Goal: Information Seeking & Learning: Check status

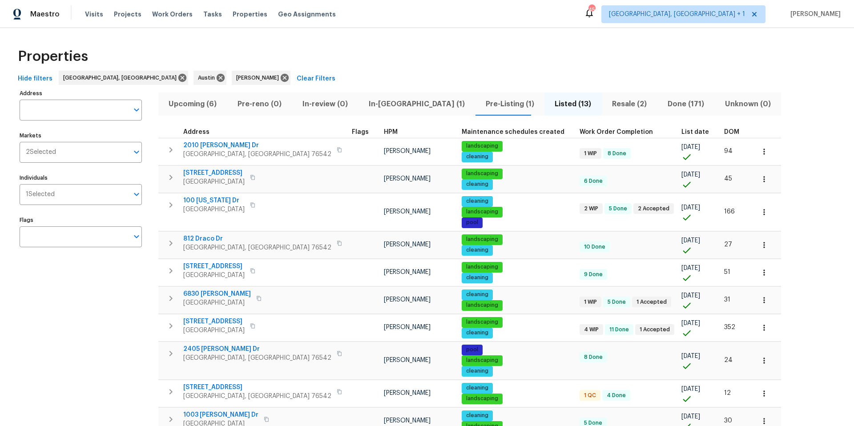
click at [205, 101] on span "Upcoming (6)" at bounding box center [193, 104] width 58 height 12
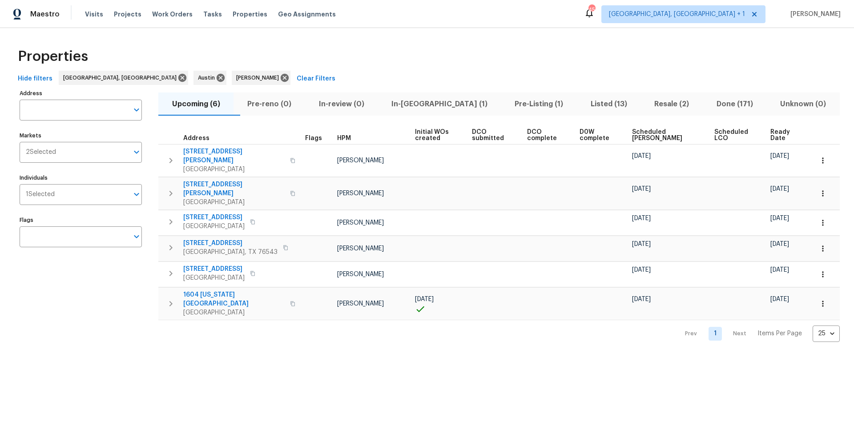
click at [640, 133] on span "Scheduled [PERSON_NAME]" at bounding box center [665, 135] width 67 height 12
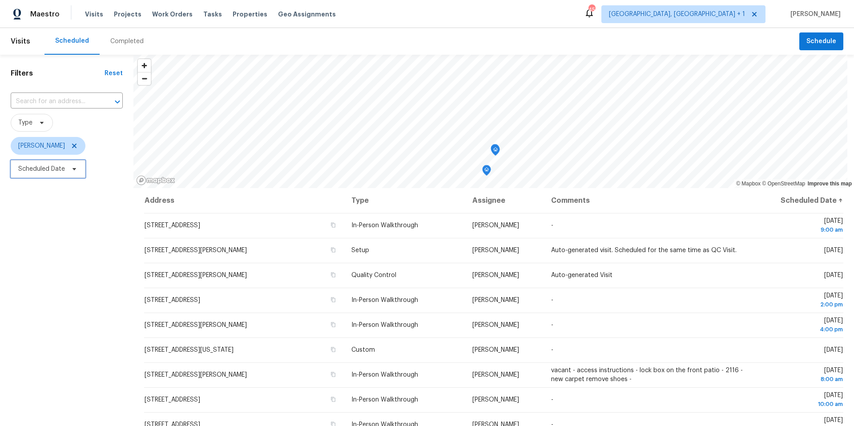
click at [26, 177] on span "Scheduled Date" at bounding box center [48, 169] width 75 height 18
click at [73, 143] on icon at bounding box center [74, 145] width 7 height 7
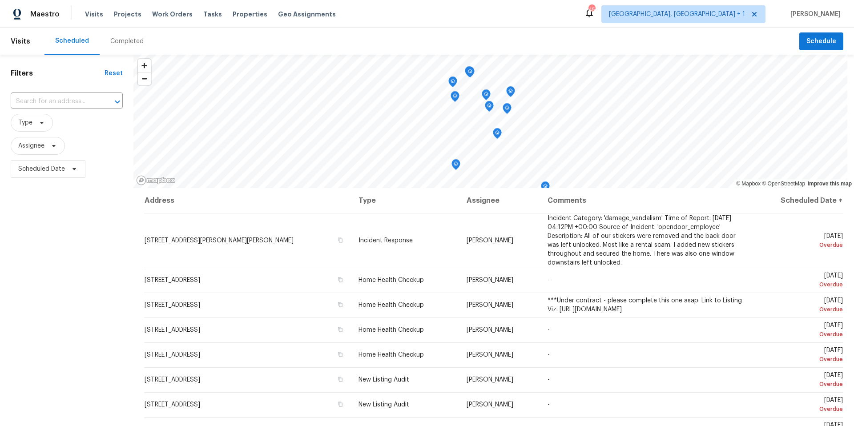
click at [52, 156] on span "Assignee" at bounding box center [67, 145] width 112 height 23
click at [52, 152] on span "Assignee" at bounding box center [38, 146] width 54 height 18
click at [43, 171] on input "search" at bounding box center [62, 174] width 95 height 18
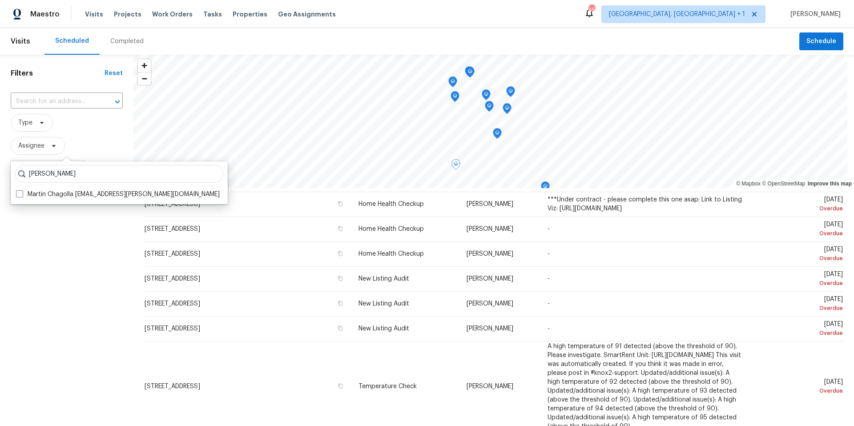
scroll to position [101, 0]
type input "martin chagolla"
click at [76, 194] on label "Martin Chagolla martin.chagolla@opendoor.com" at bounding box center [118, 194] width 204 height 9
click at [22, 194] on input "Martin Chagolla martin.chagolla@opendoor.com" at bounding box center [19, 193] width 6 height 6
checkbox input "true"
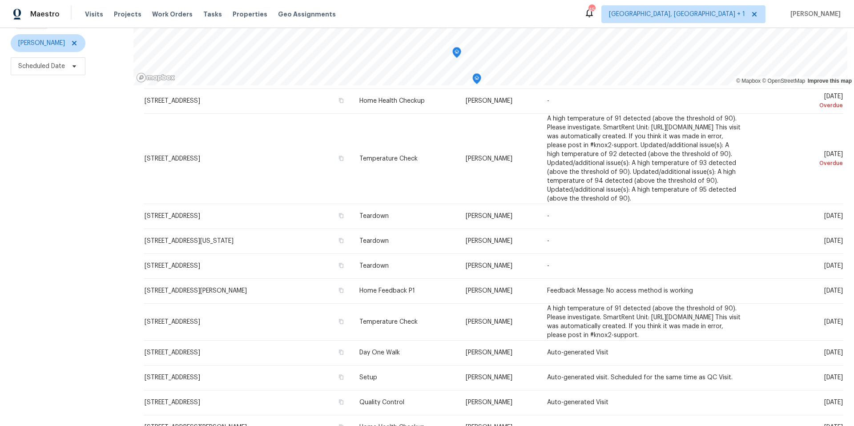
scroll to position [109, 0]
click at [59, 70] on span "Scheduled Date" at bounding box center [67, 66] width 112 height 23
click at [57, 63] on span "Scheduled Date" at bounding box center [41, 66] width 47 height 9
drag, startPoint x: 53, startPoint y: 79, endPoint x: 53, endPoint y: 85, distance: 5.8
click at [53, 79] on div at bounding box center [104, 89] width 187 height 28
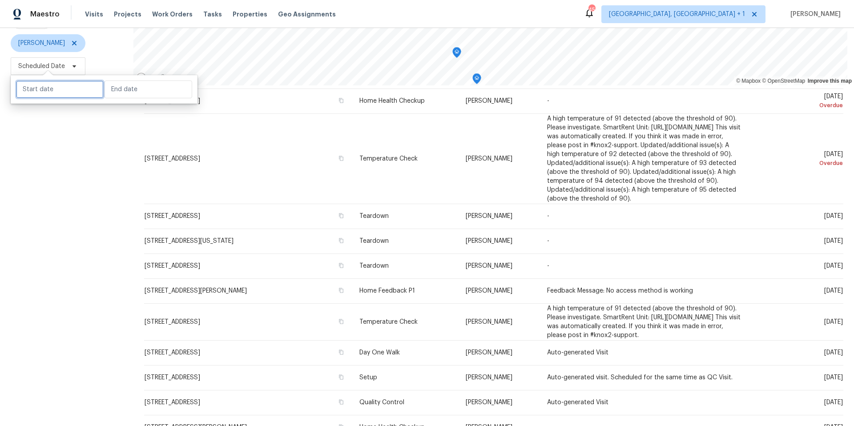
click at [53, 85] on input "text" at bounding box center [60, 90] width 88 height 18
select select "8"
select select "2025"
select select "9"
select select "2025"
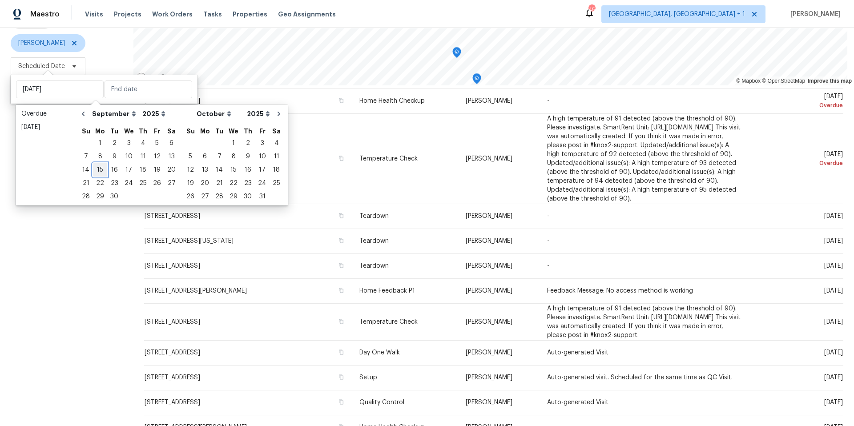
click at [99, 170] on div "15" at bounding box center [100, 170] width 14 height 12
type input "Mon, Sep 15"
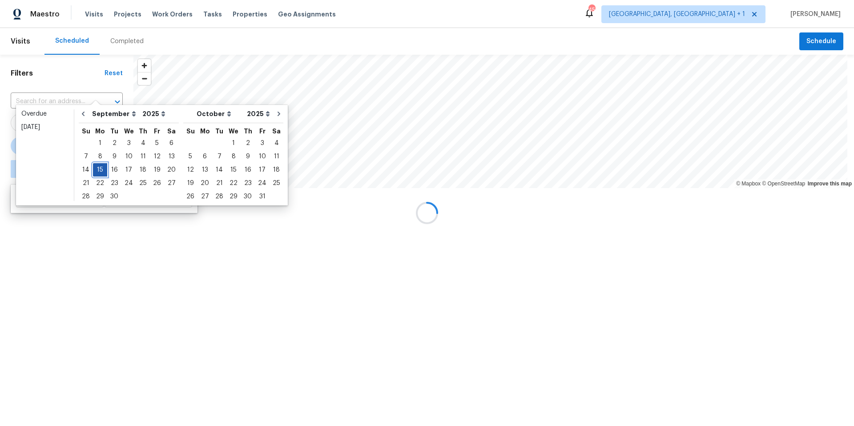
click at [99, 170] on div "15" at bounding box center [100, 170] width 14 height 12
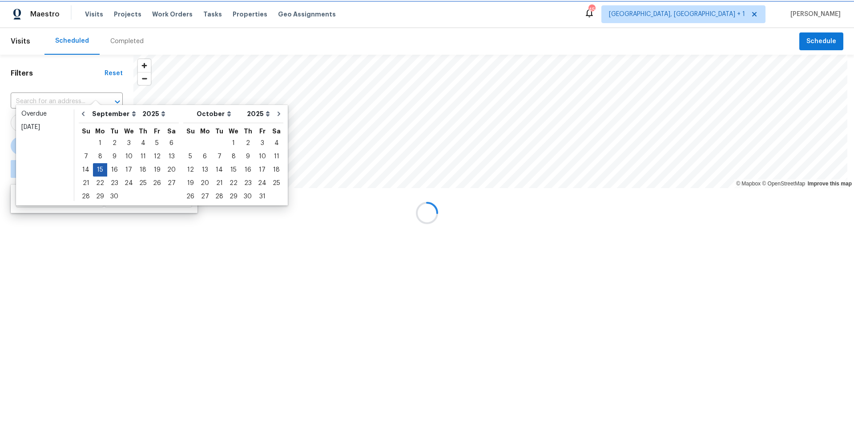
type input "Mon, Sep 15"
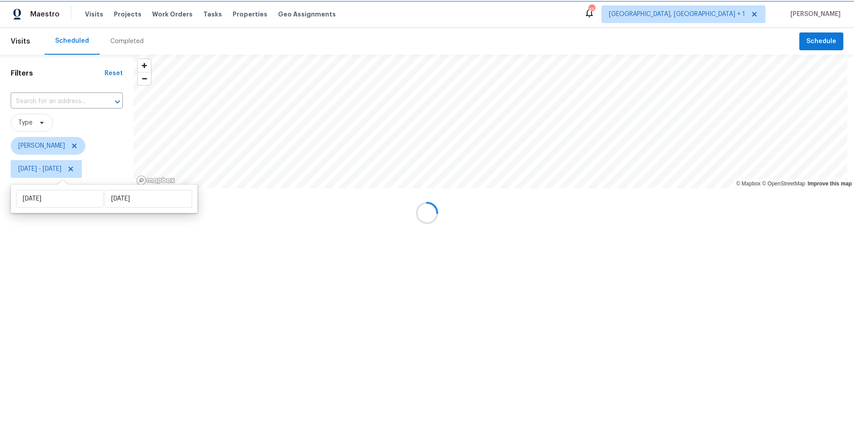
scroll to position [36, 0]
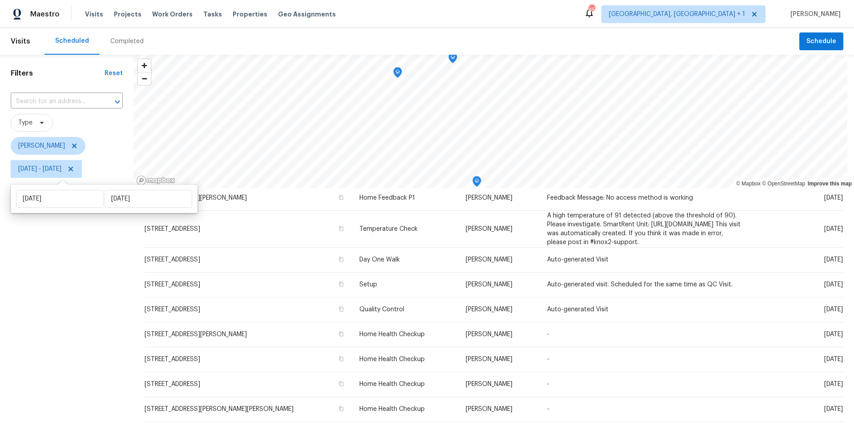
click at [82, 277] on div "Filters Reset ​ Type Martin Chagolla Mon, Sep 15 - Mon, Sep 15" at bounding box center [66, 292] width 133 height 474
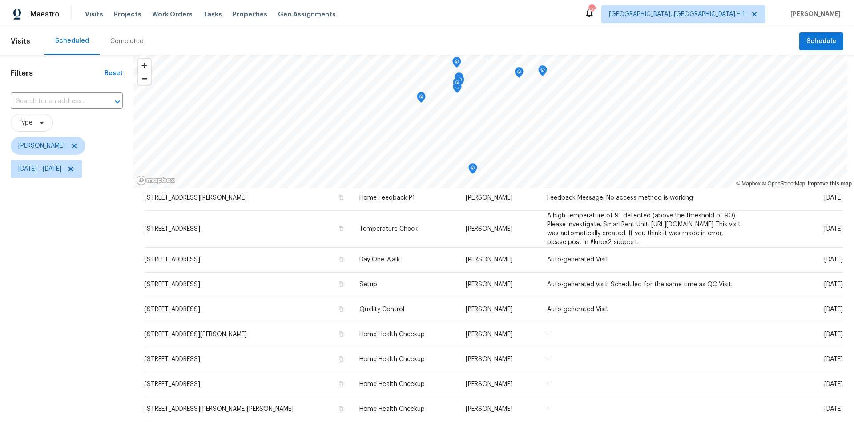
click at [423, 98] on icon "Map marker" at bounding box center [421, 98] width 8 height 10
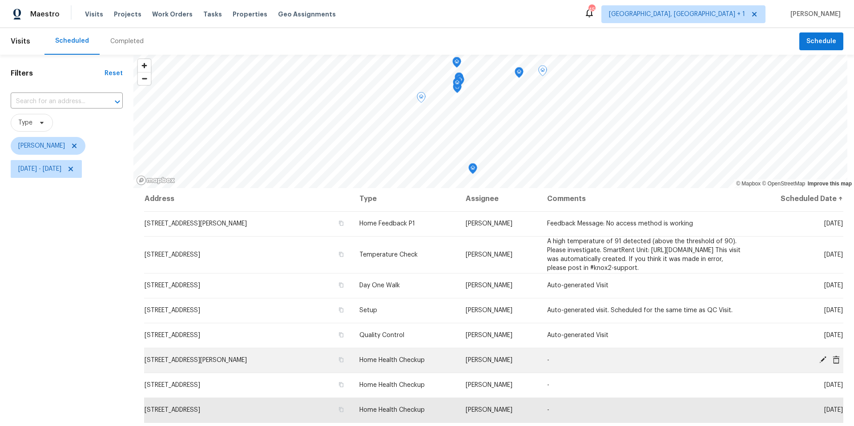
scroll to position [0, 0]
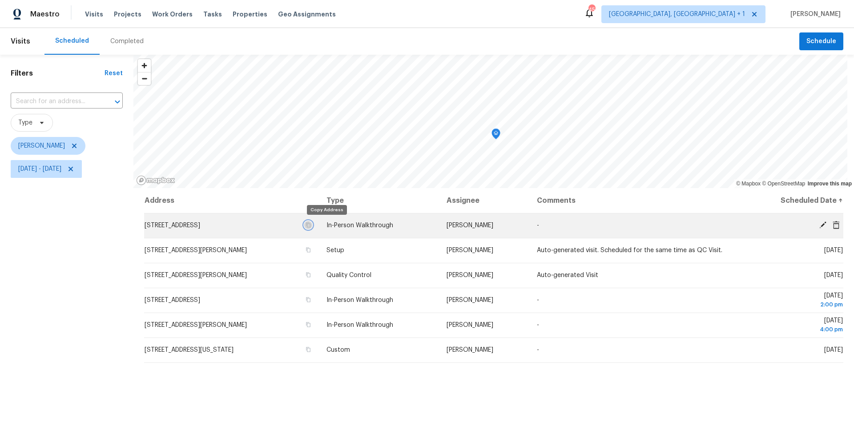
click at [311, 226] on icon "button" at bounding box center [308, 224] width 5 height 5
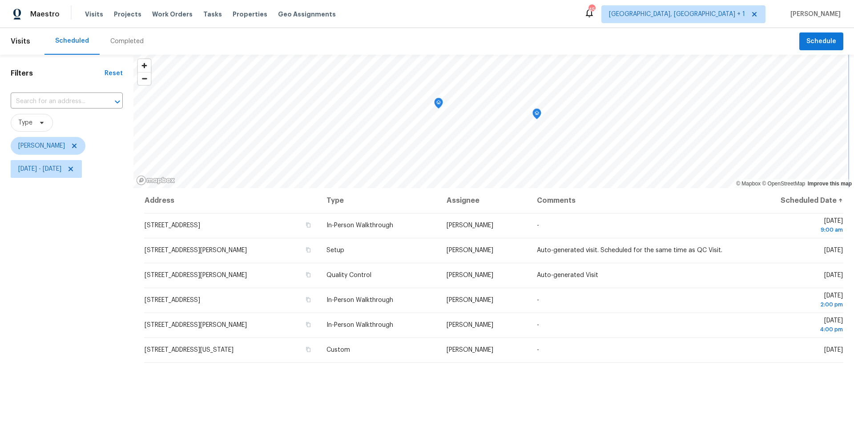
drag, startPoint x: 537, startPoint y: 114, endPoint x: 535, endPoint y: 121, distance: 6.8
click at [536, 114] on icon "Map marker" at bounding box center [537, 114] width 9 height 11
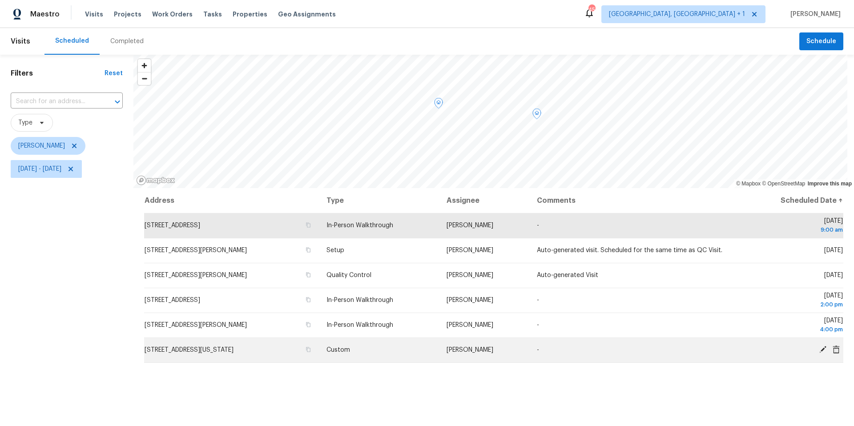
click at [820, 352] on icon at bounding box center [823, 349] width 7 height 7
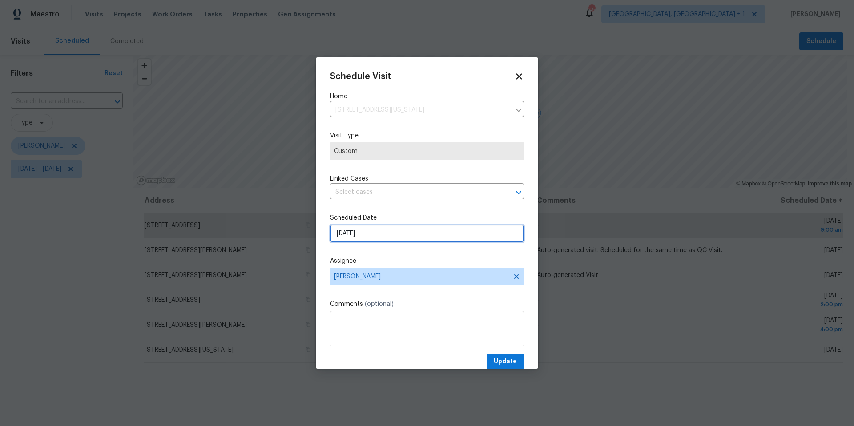
click at [400, 227] on input "9/15/2025" at bounding box center [427, 234] width 194 height 18
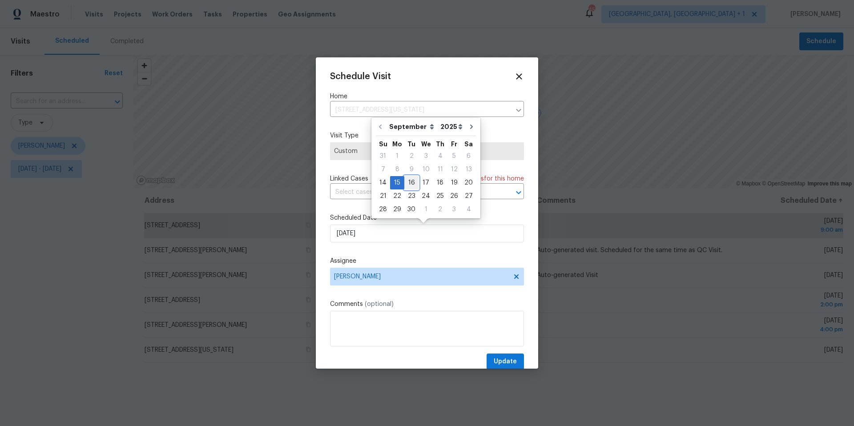
click at [414, 180] on div "16" at bounding box center [411, 183] width 14 height 12
type input "9/16/2025"
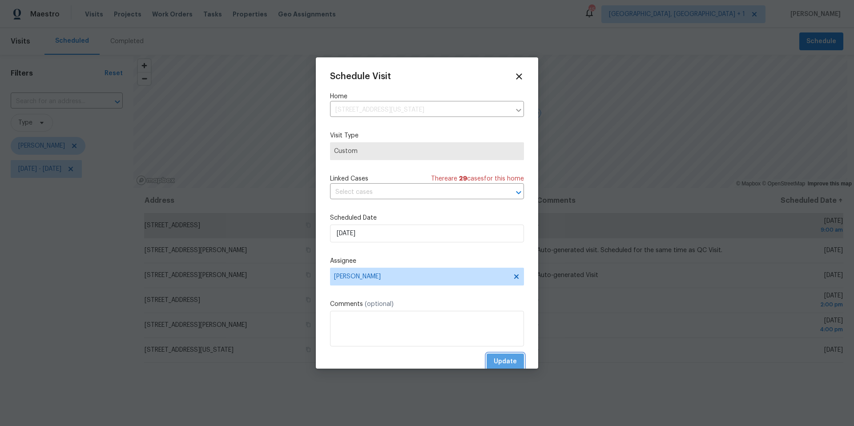
click at [502, 361] on span "Update" at bounding box center [505, 361] width 23 height 11
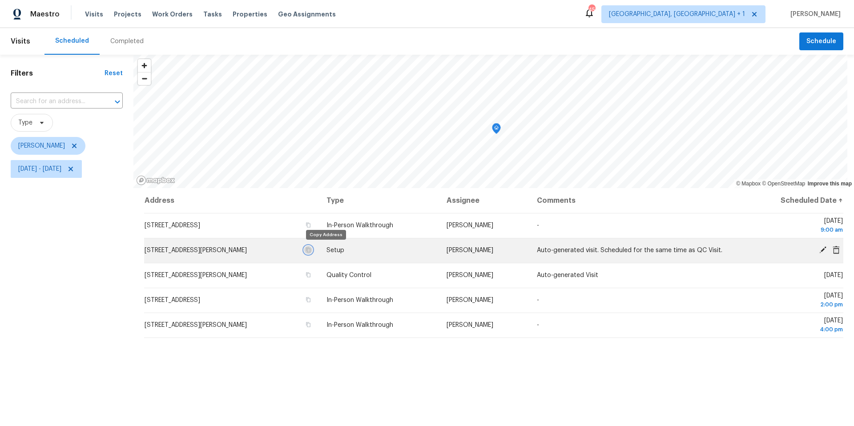
click at [311, 251] on icon "button" at bounding box center [308, 250] width 4 height 5
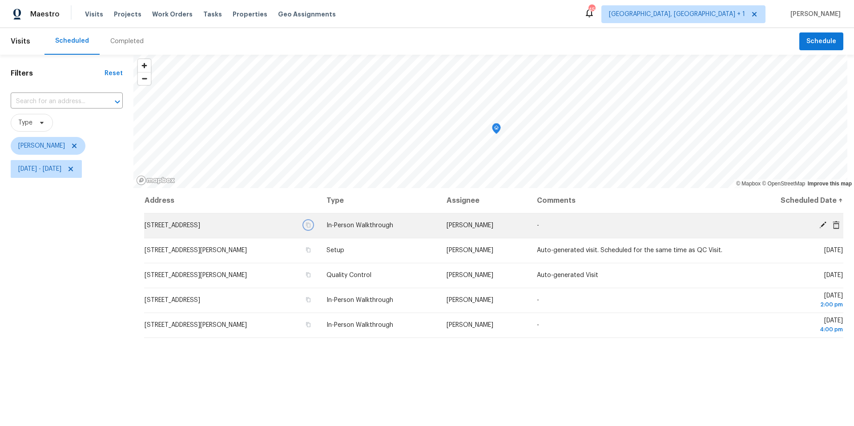
click at [311, 225] on icon "button" at bounding box center [308, 224] width 5 height 5
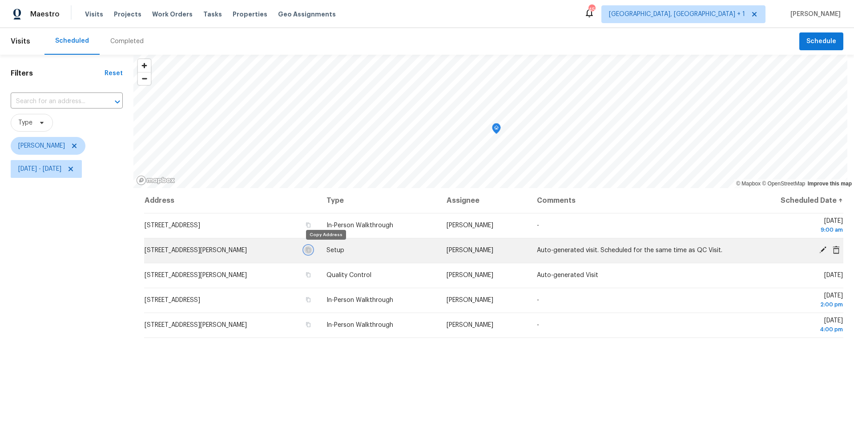
click at [311, 250] on icon "button" at bounding box center [308, 250] width 4 height 5
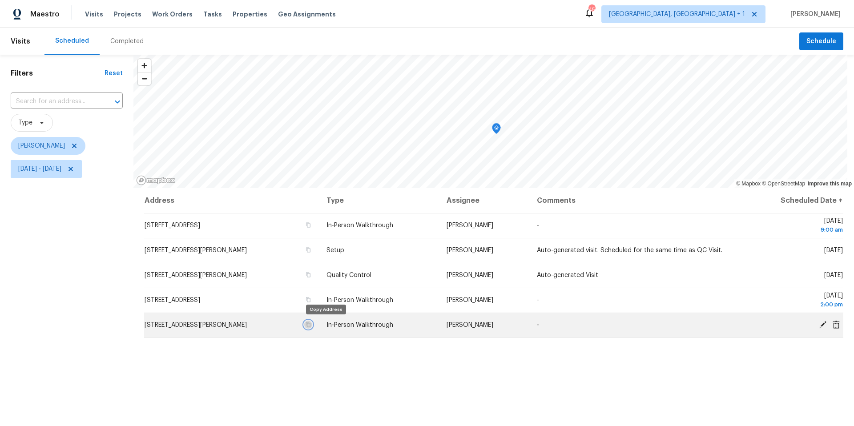
click at [311, 325] on icon "button" at bounding box center [308, 324] width 5 height 5
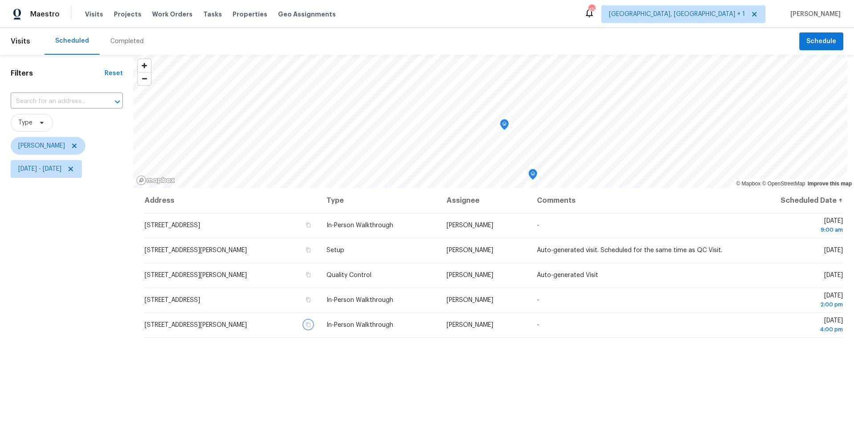
click at [534, 175] on icon "Map marker" at bounding box center [533, 175] width 8 height 10
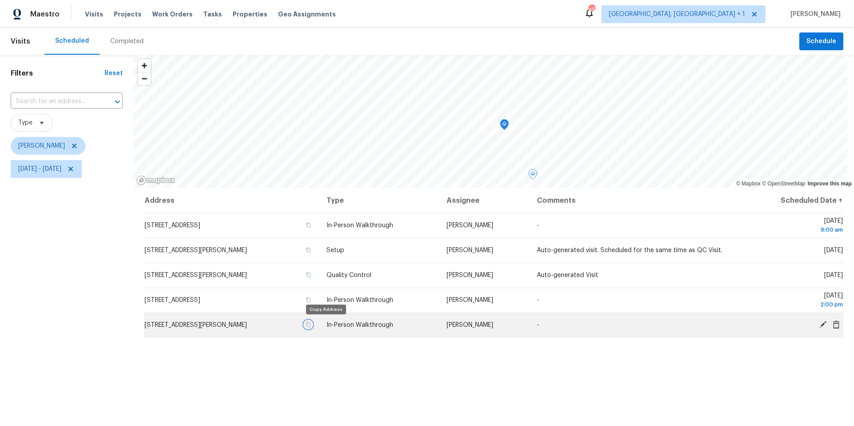
click at [311, 325] on icon "button" at bounding box center [308, 324] width 5 height 5
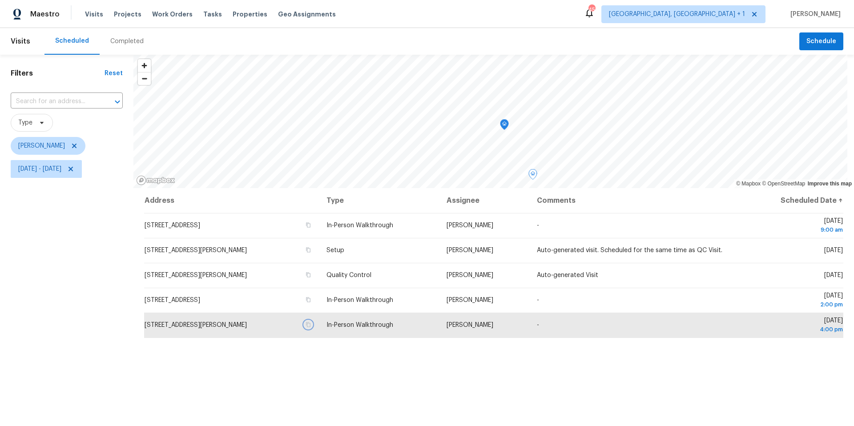
click at [505, 125] on icon "Map marker" at bounding box center [505, 125] width 8 height 10
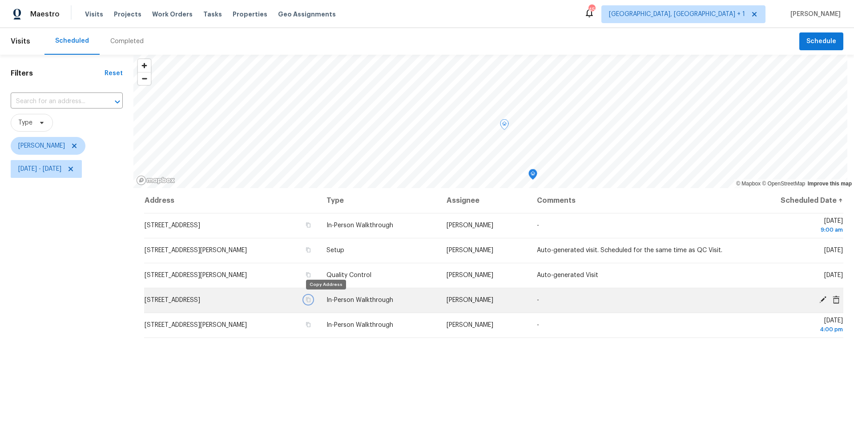
click at [311, 300] on icon "button" at bounding box center [308, 299] width 5 height 5
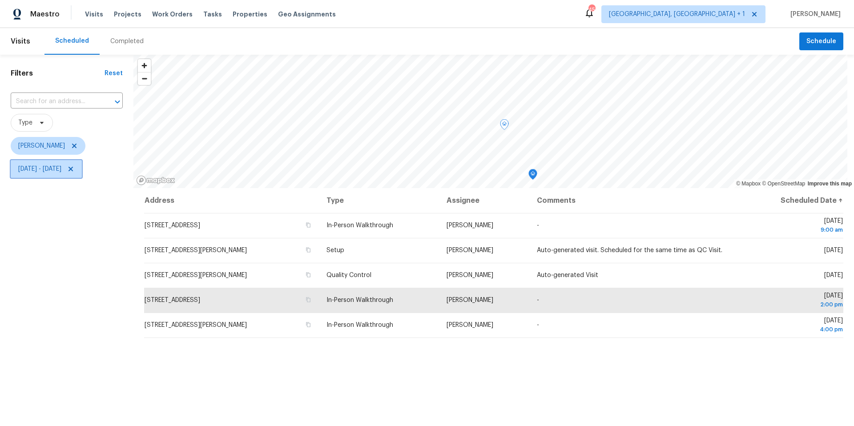
click at [61, 165] on span "Mon, Sep 15 - Mon, Sep 15" at bounding box center [39, 169] width 43 height 9
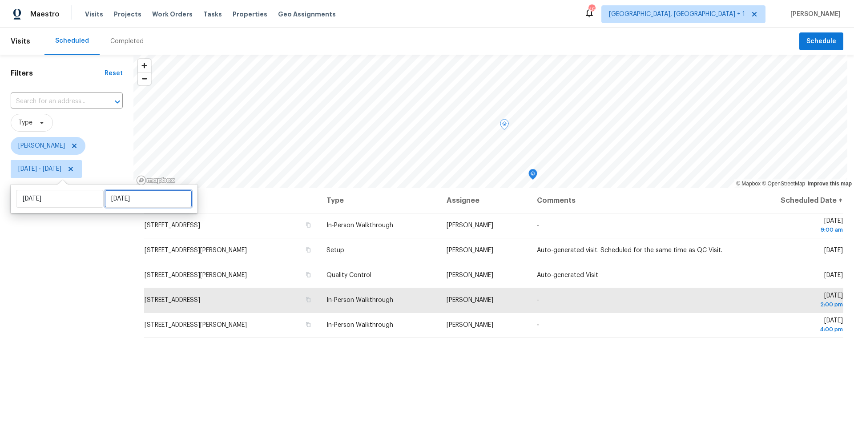
select select "8"
select select "2025"
select select "9"
select select "2025"
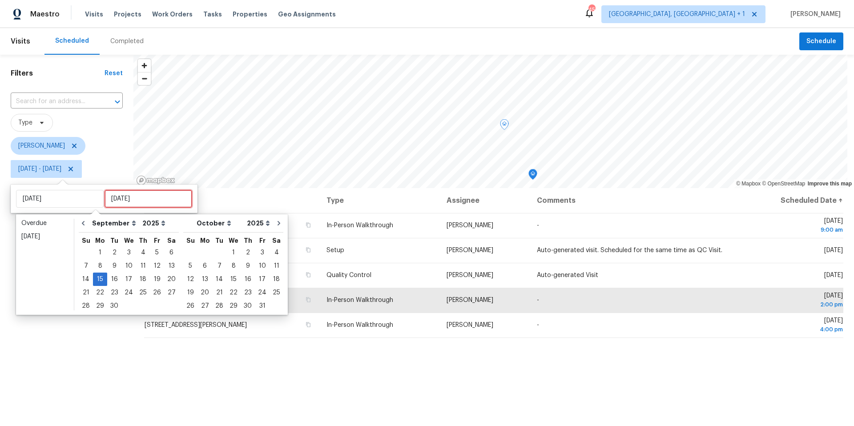
click at [115, 205] on input "[DATE]" at bounding box center [149, 199] width 88 height 18
type input "[DATE]"
click at [117, 279] on div "16" at bounding box center [114, 279] width 14 height 12
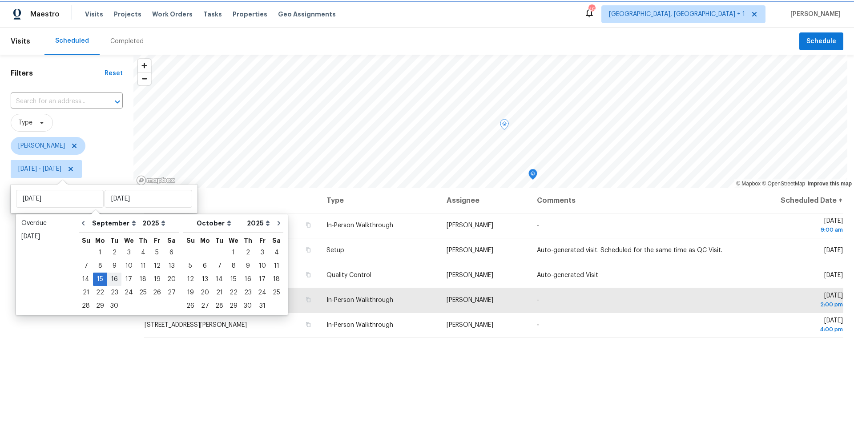
type input "[DATE]"
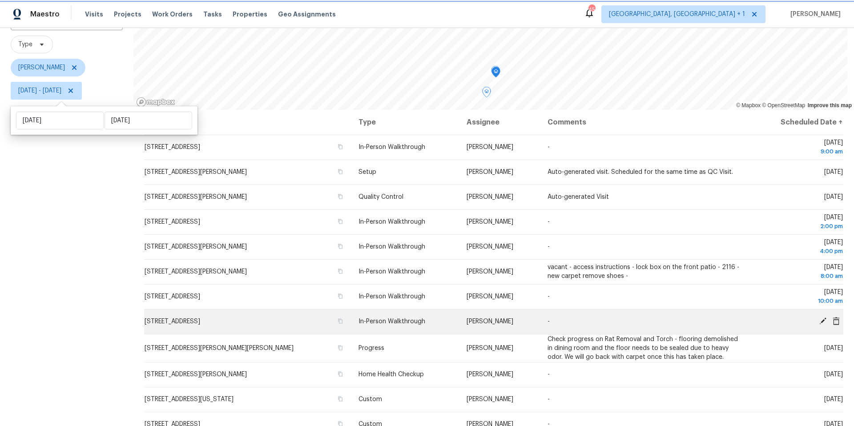
scroll to position [109, 0]
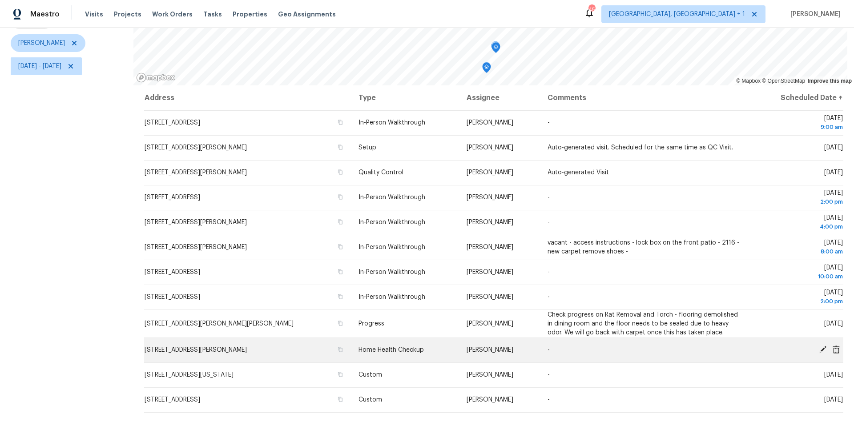
click at [819, 346] on icon at bounding box center [823, 350] width 8 height 8
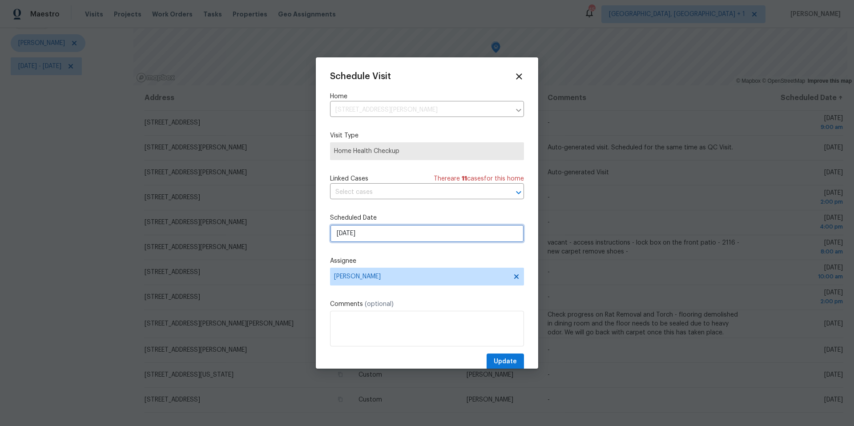
click at [369, 229] on input "9/16/2025" at bounding box center [427, 234] width 194 height 18
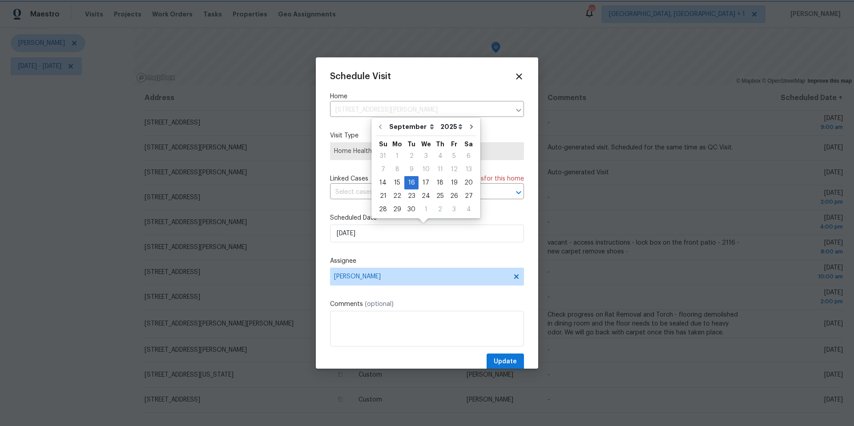
click at [610, 290] on div at bounding box center [427, 213] width 854 height 426
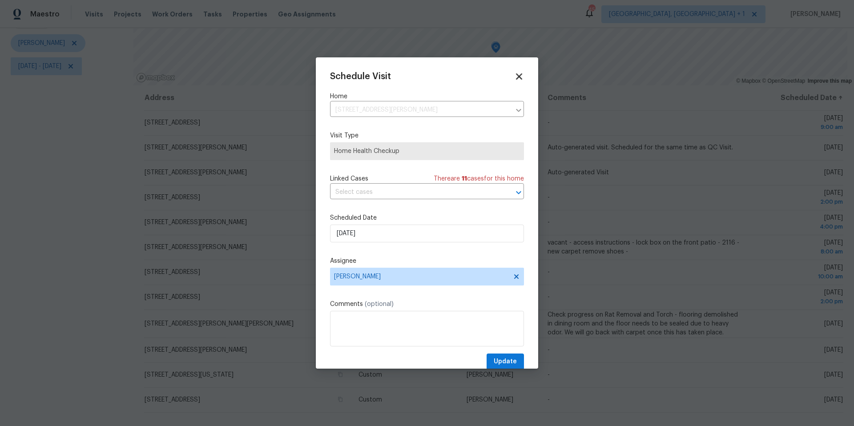
click at [516, 74] on icon at bounding box center [519, 76] width 6 height 6
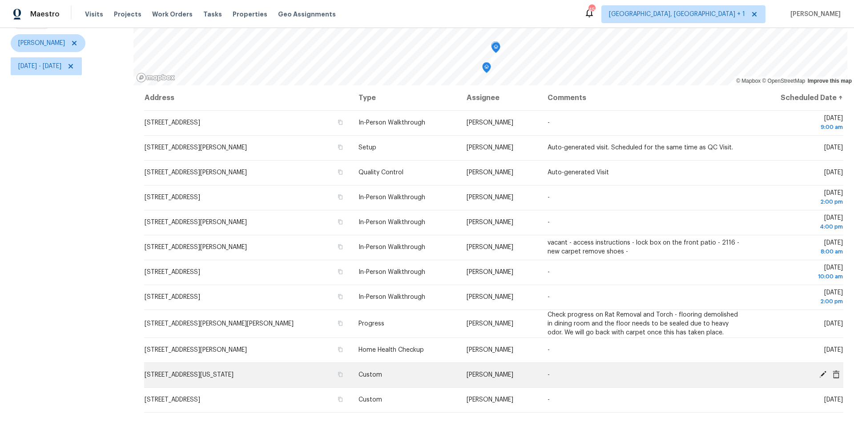
click at [820, 371] on icon at bounding box center [823, 374] width 7 height 7
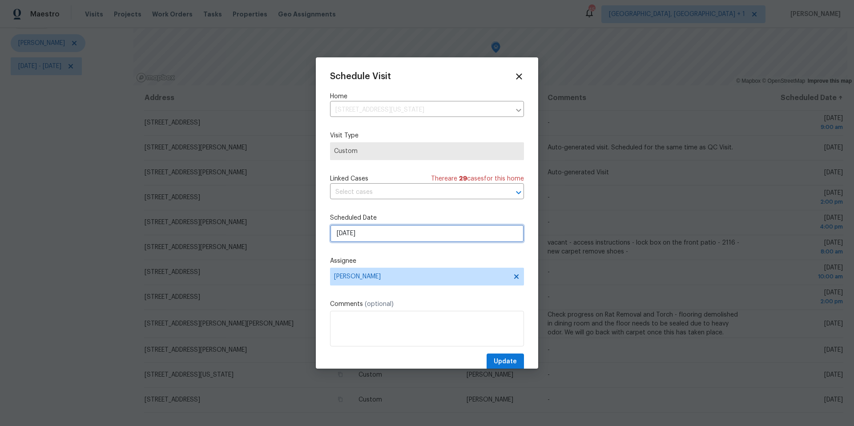
click at [361, 238] on input "9/16/2025" at bounding box center [427, 234] width 194 height 18
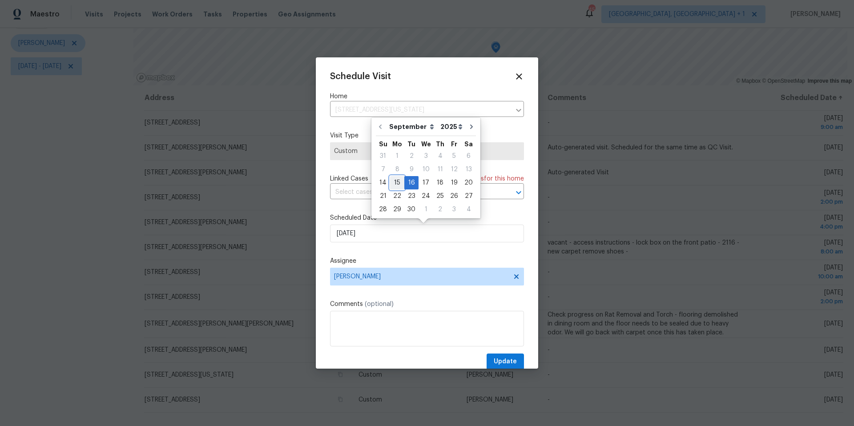
click at [396, 184] on div "15" at bounding box center [397, 183] width 14 height 12
type input "9/15/2025"
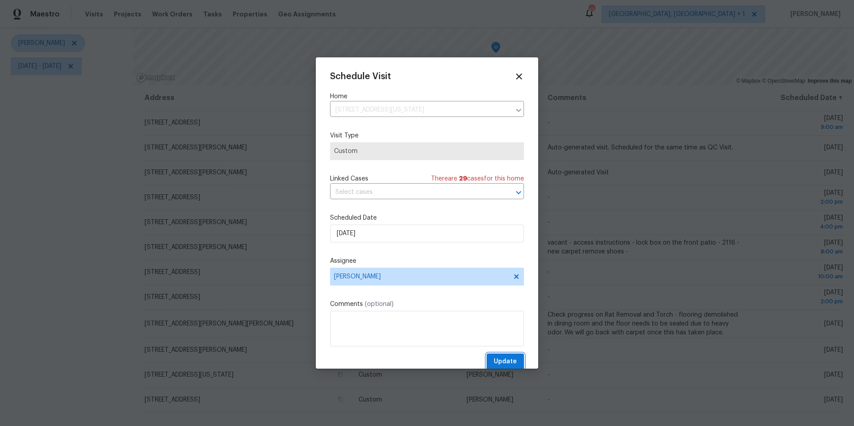
click at [502, 362] on span "Update" at bounding box center [505, 361] width 23 height 11
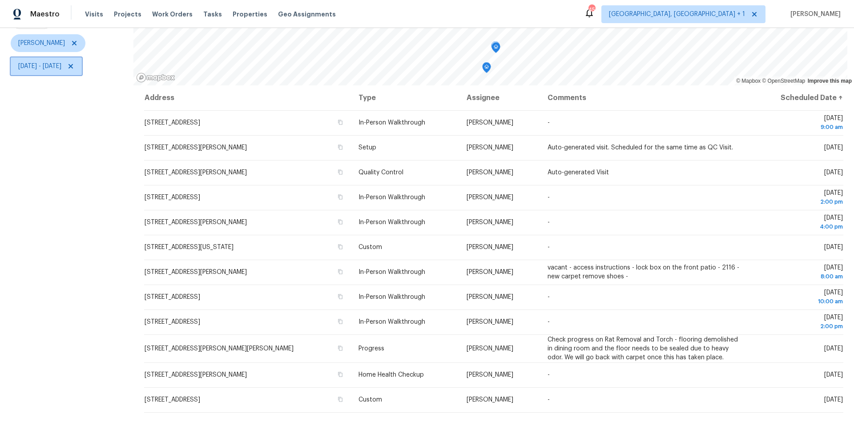
click at [61, 62] on span "Mon, Sep 15 - Tue, Sep 16" at bounding box center [39, 66] width 43 height 9
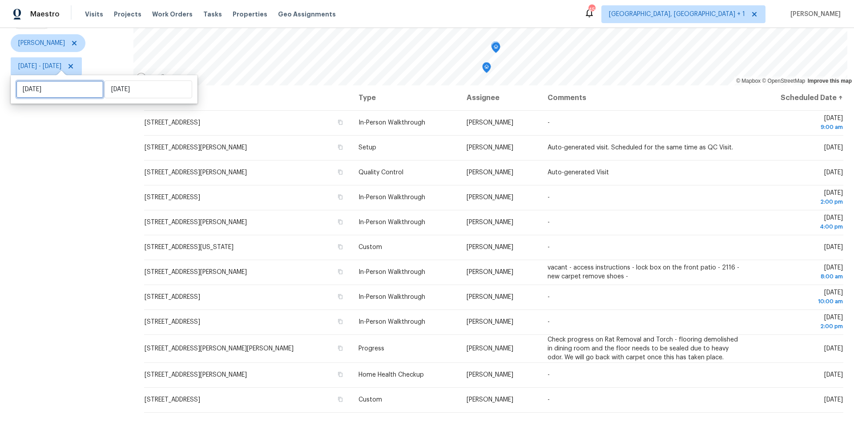
click at [58, 94] on input "[DATE]" at bounding box center [60, 90] width 88 height 18
select select "8"
select select "2025"
select select "9"
select select "2025"
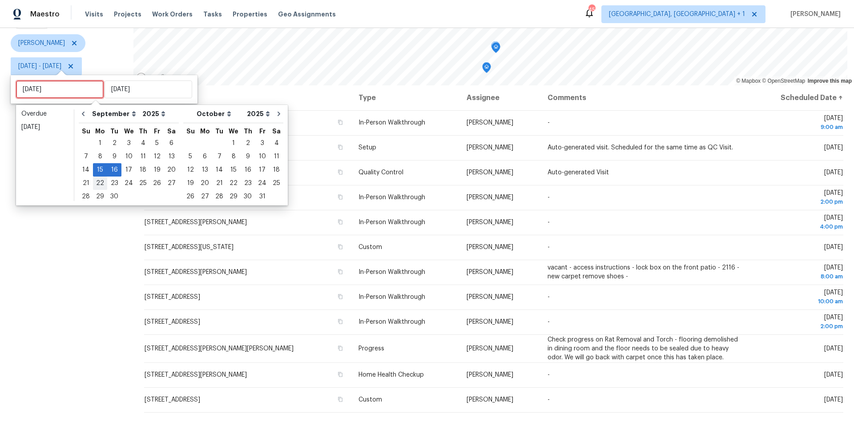
type input "Mon, Sep 08"
type input "[DATE]"
click at [113, 165] on div "16" at bounding box center [114, 170] width 14 height 12
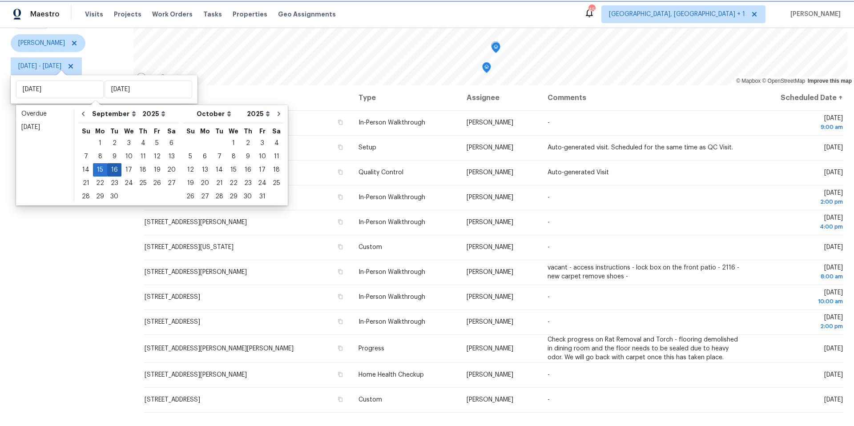
type input "[DATE]"
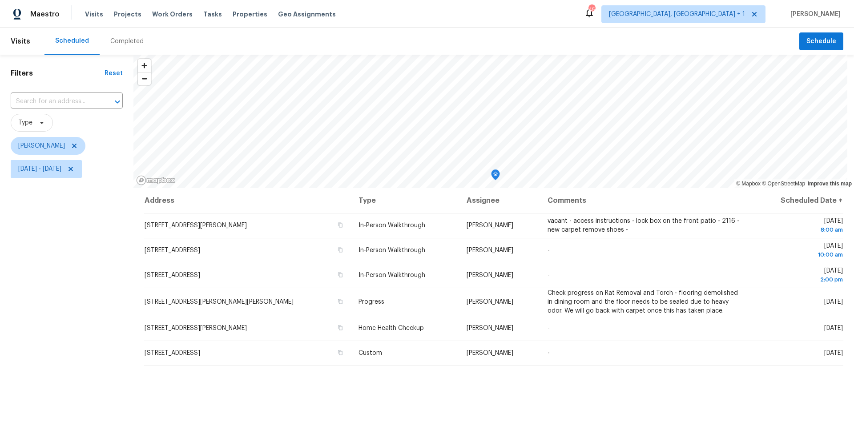
click at [94, 272] on div "Filters Reset ​ Type Nelson Figueroa Tue, Sep 16 - Tue, Sep 16" at bounding box center [66, 292] width 133 height 474
click at [428, 161] on icon "Map marker" at bounding box center [429, 162] width 8 height 10
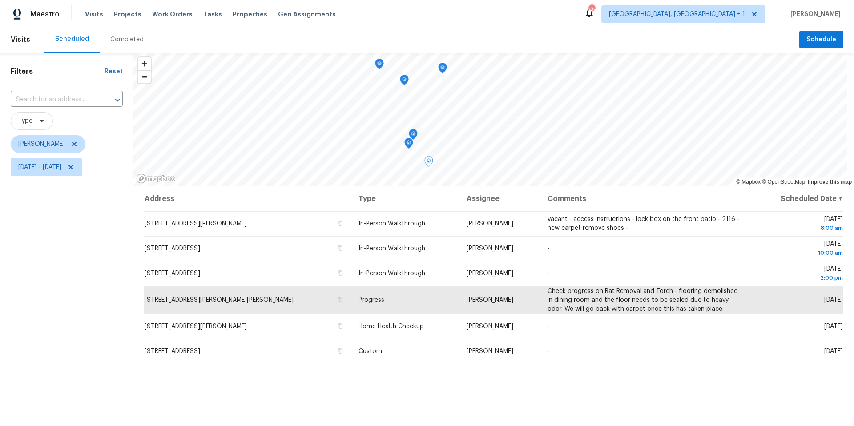
click at [378, 65] on icon "Map marker" at bounding box center [379, 64] width 3 height 2
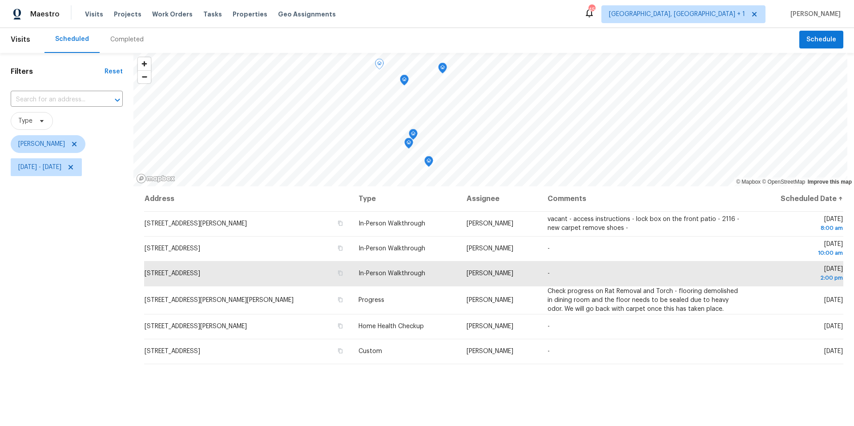
click at [68, 234] on div "Filters Reset ​ Type Nelson Figueroa Tue, Sep 16 - Tue, Sep 16" at bounding box center [66, 290] width 133 height 474
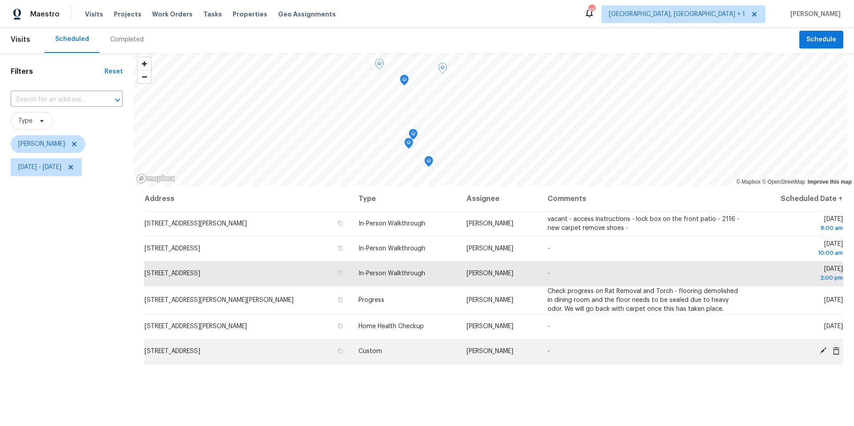
click at [302, 360] on td "[STREET_ADDRESS]" at bounding box center [247, 351] width 207 height 25
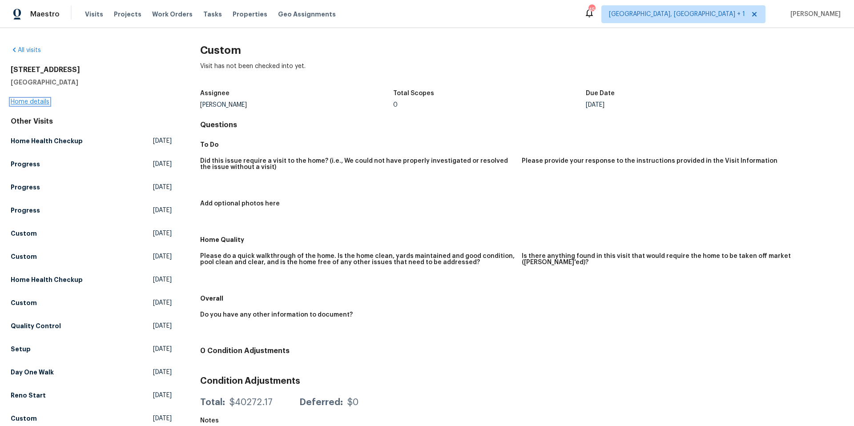
click at [33, 101] on link "Home details" at bounding box center [30, 102] width 39 height 6
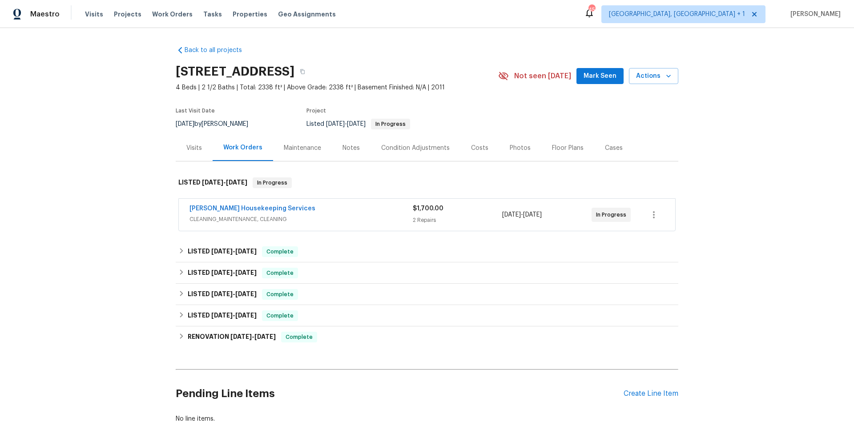
click at [306, 211] on div "Arelis Housekeeping Services" at bounding box center [301, 209] width 223 height 11
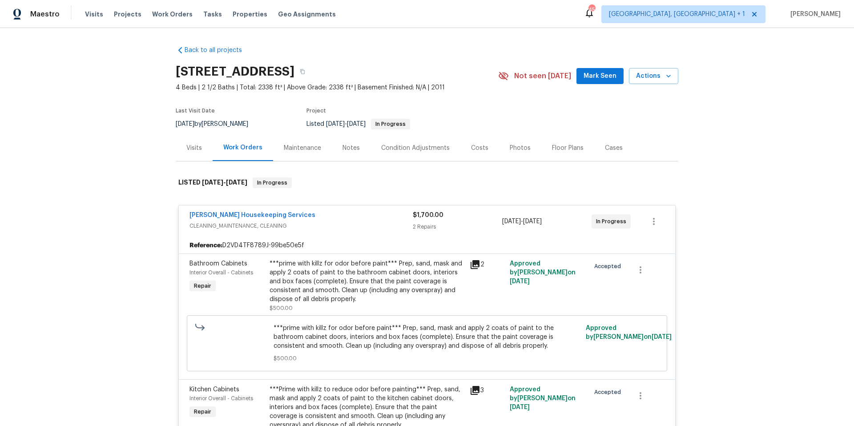
click at [320, 236] on div "Arelis Housekeeping Services CLEANING_MAINTENANCE, CLEANING $1,700.00 2 Repairs…" at bounding box center [427, 222] width 497 height 32
click at [324, 223] on span "CLEANING_MAINTENANCE, CLEANING" at bounding box center [301, 226] width 223 height 9
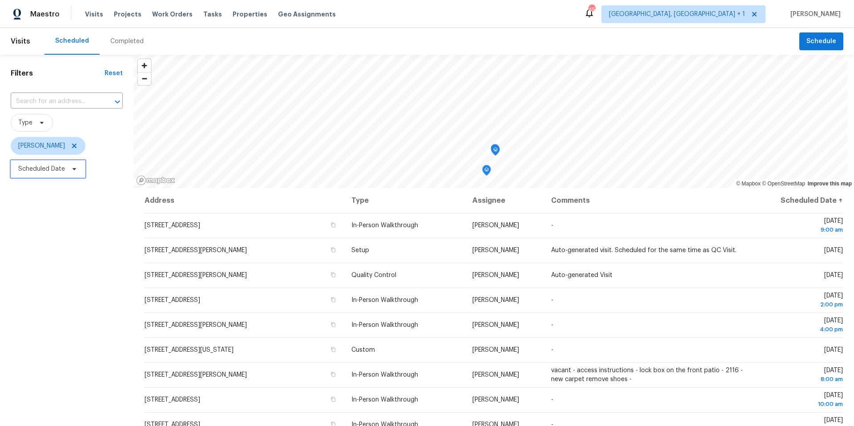
click at [60, 168] on span "Scheduled Date" at bounding box center [41, 169] width 47 height 9
click at [63, 204] on input "text" at bounding box center [60, 199] width 88 height 18
select select "8"
select select "2025"
select select "9"
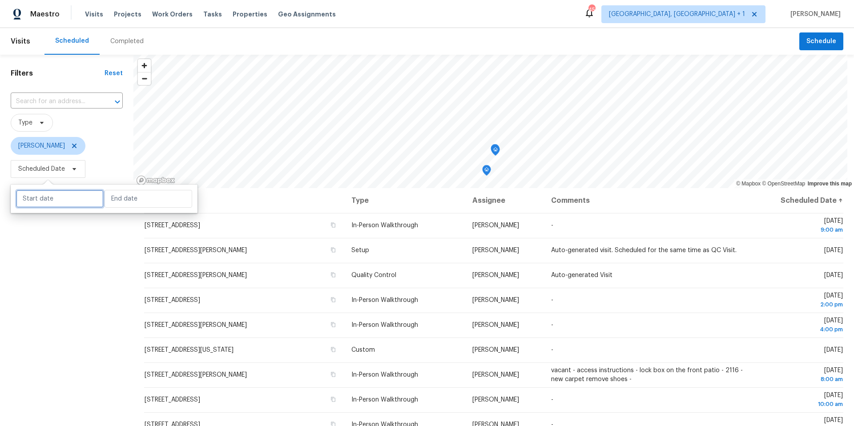
select select "2025"
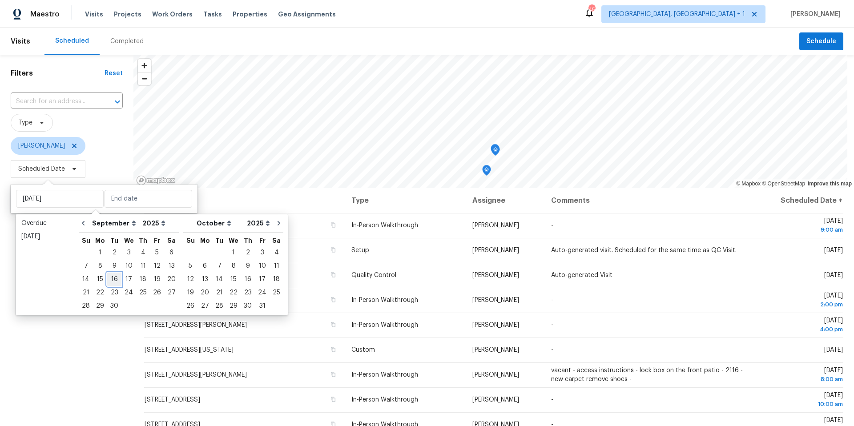
click at [111, 277] on div "16" at bounding box center [114, 279] width 14 height 12
type input "Tue, Sep 16"
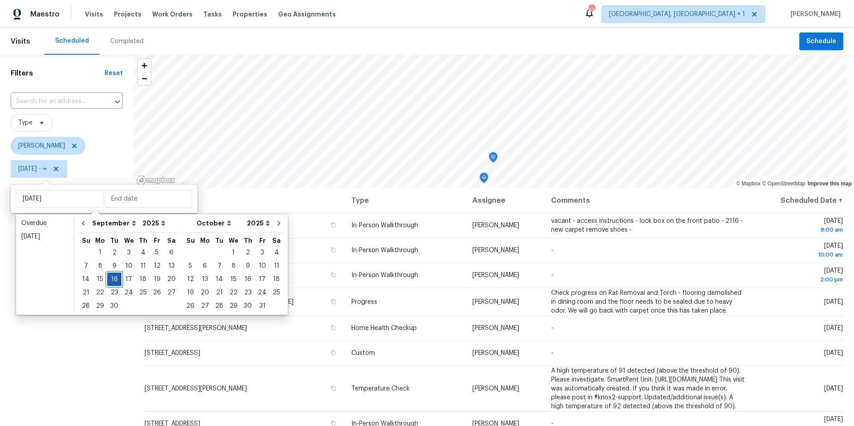
click at [111, 277] on div "16" at bounding box center [114, 279] width 14 height 12
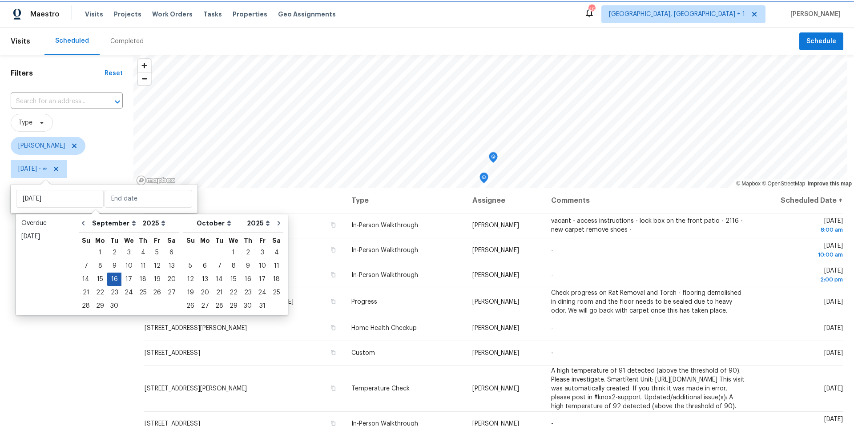
type input "Tue, Sep 16"
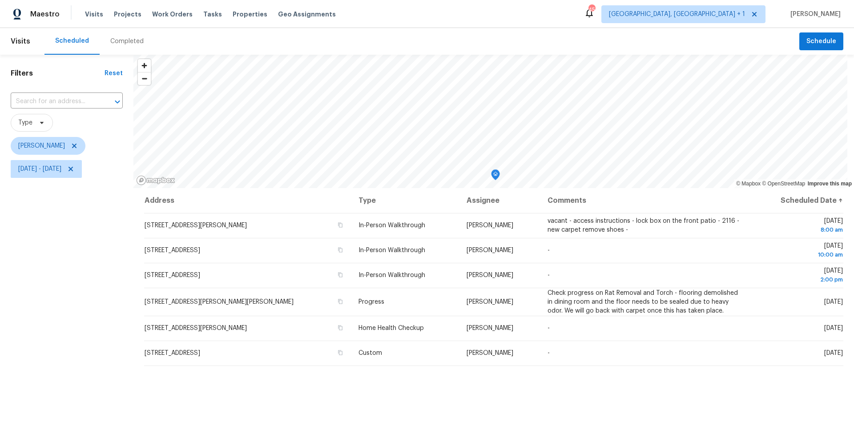
click at [89, 303] on div "Filters Reset ​ Type Nelson Figueroa Tue, Sep 16 - Tue, Sep 16" at bounding box center [66, 292] width 133 height 474
click at [439, 74] on icon "Map marker" at bounding box center [439, 74] width 1 height 1
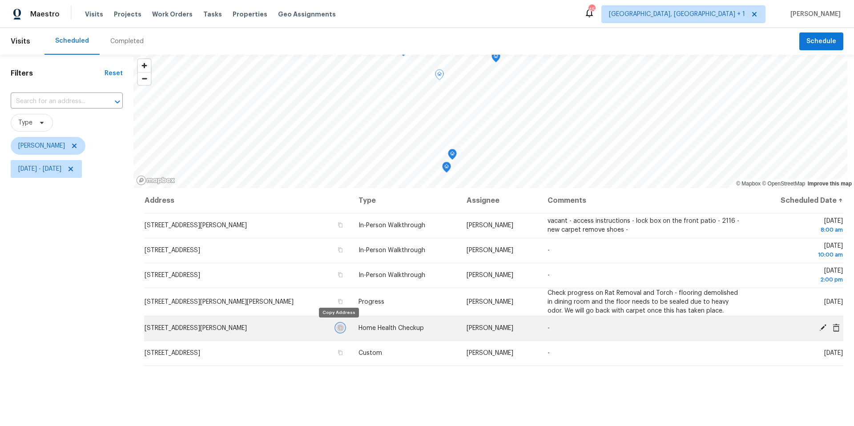
click at [339, 327] on icon "button" at bounding box center [340, 327] width 5 height 5
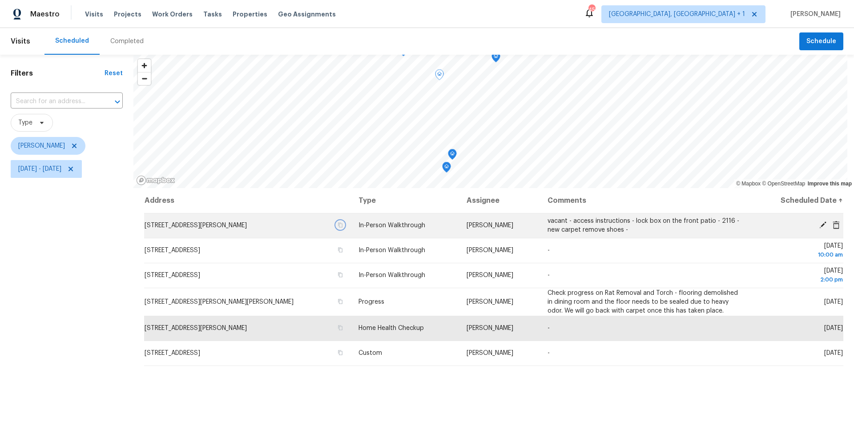
click at [338, 225] on icon "button" at bounding box center [340, 224] width 5 height 5
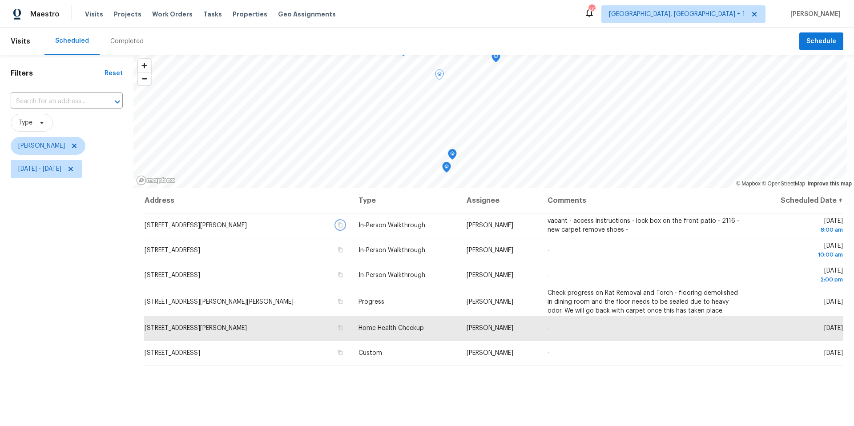
click at [452, 157] on icon "Map marker" at bounding box center [453, 155] width 8 height 10
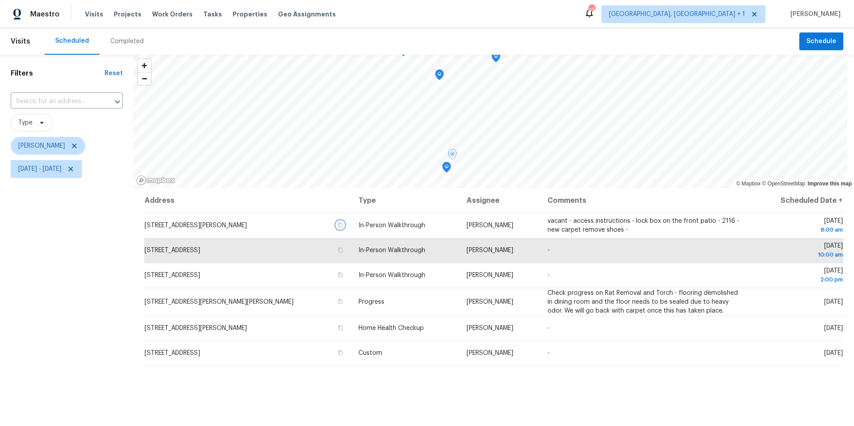
click at [452, 157] on icon "Map marker" at bounding box center [453, 155] width 8 height 10
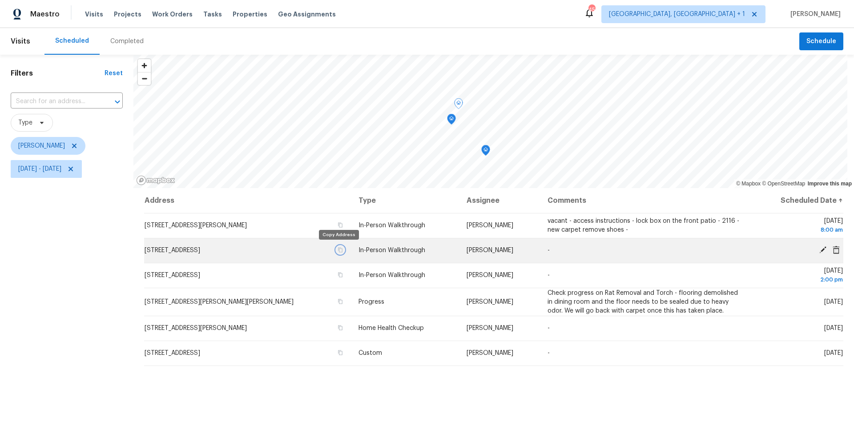
click at [338, 250] on icon "button" at bounding box center [340, 249] width 5 height 5
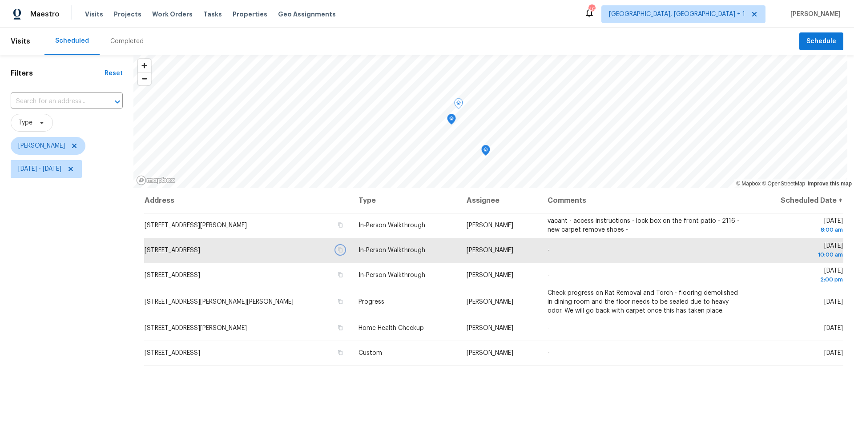
click at [487, 150] on icon "Map marker" at bounding box center [486, 151] width 8 height 10
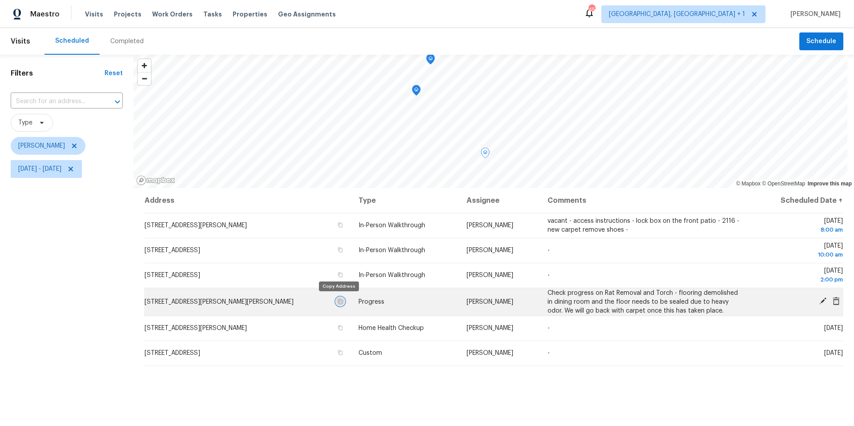
click at [338, 301] on icon "button" at bounding box center [340, 301] width 5 height 5
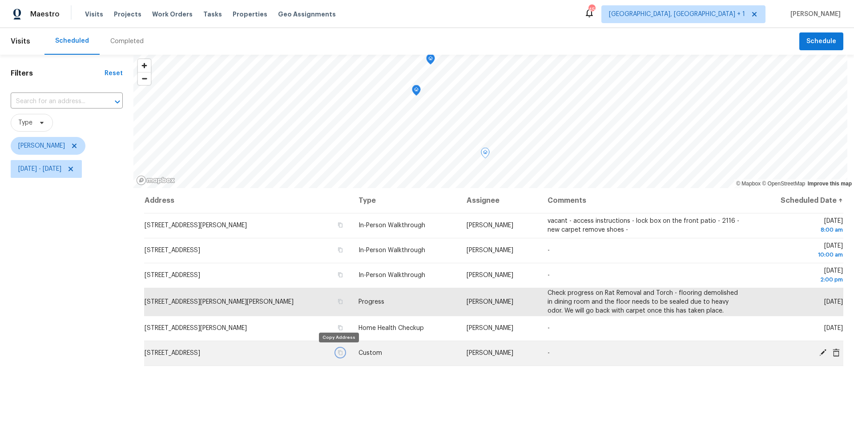
click at [338, 354] on icon "button" at bounding box center [340, 352] width 5 height 5
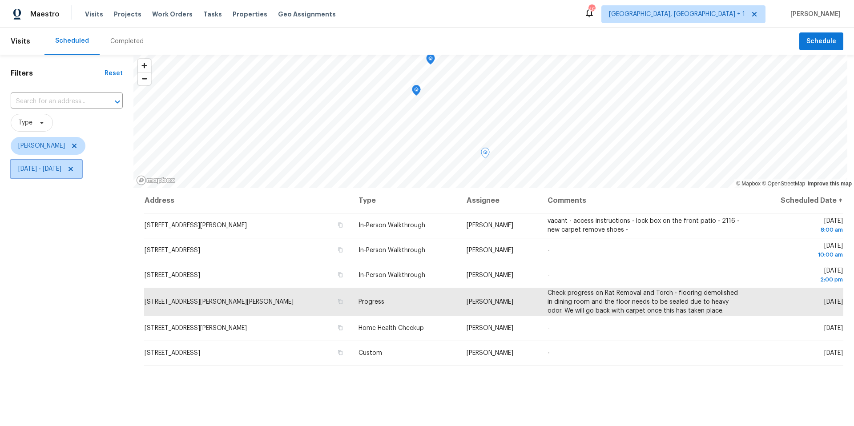
click at [74, 168] on icon at bounding box center [70, 169] width 7 height 7
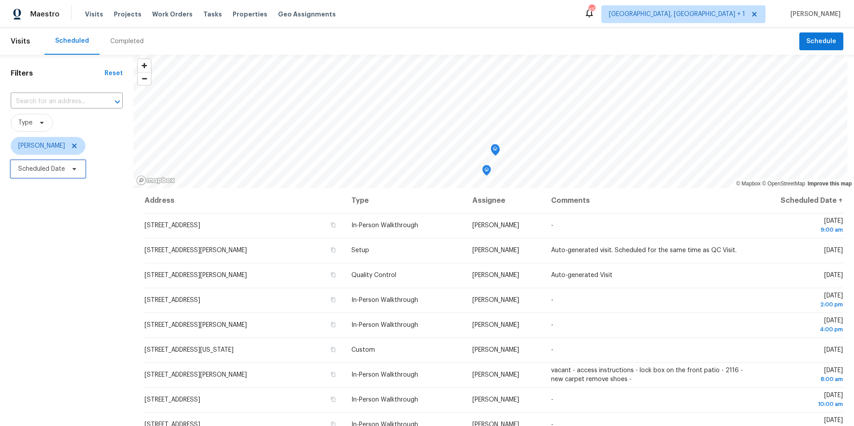
click at [43, 174] on span "Scheduled Date" at bounding box center [48, 169] width 75 height 18
select select "8"
select select "2025"
select select "9"
select select "2025"
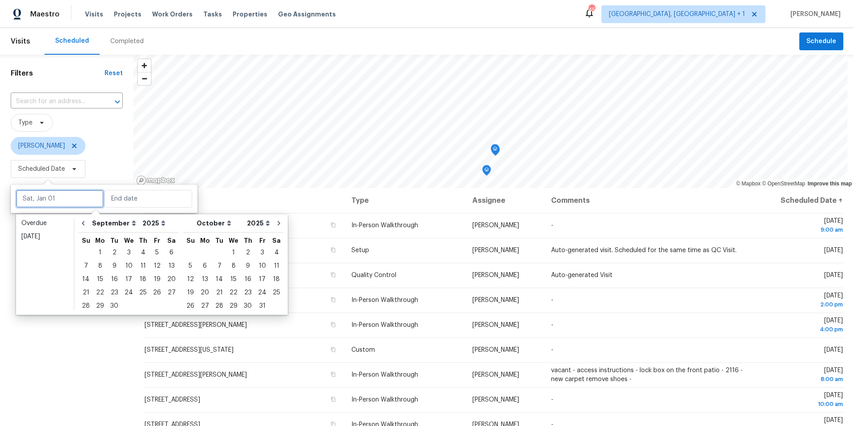
click at [29, 202] on input "text" at bounding box center [60, 199] width 88 height 18
click at [99, 279] on div "15" at bounding box center [100, 279] width 14 height 12
type input "[DATE]"
click at [99, 279] on div "15" at bounding box center [100, 279] width 14 height 12
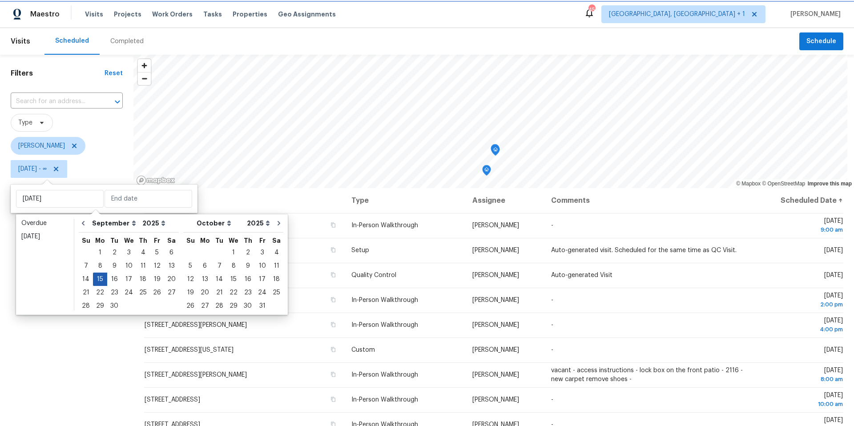
type input "[DATE]"
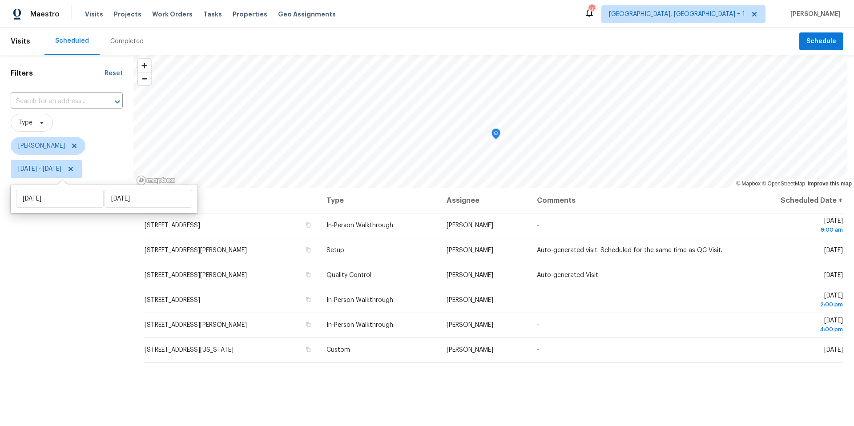
click at [89, 304] on div "Filters Reset ​ Type Nelson Figueroa Mon, Sep 15 - Mon, Sep 15" at bounding box center [66, 292] width 133 height 474
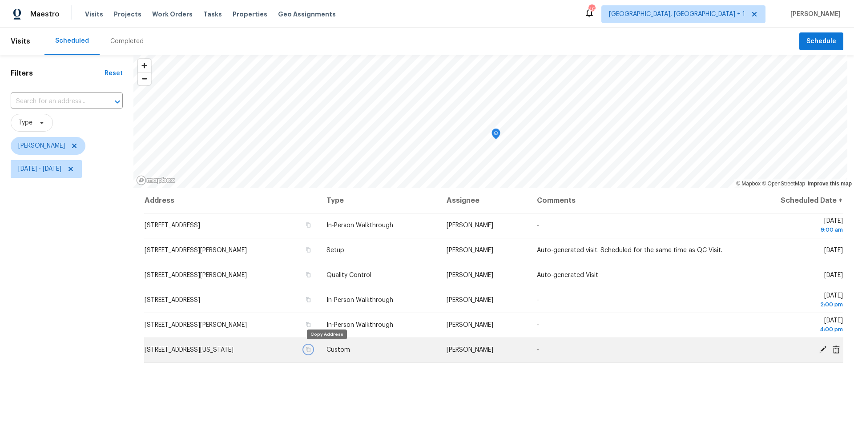
click at [311, 348] on icon "button" at bounding box center [308, 350] width 4 height 5
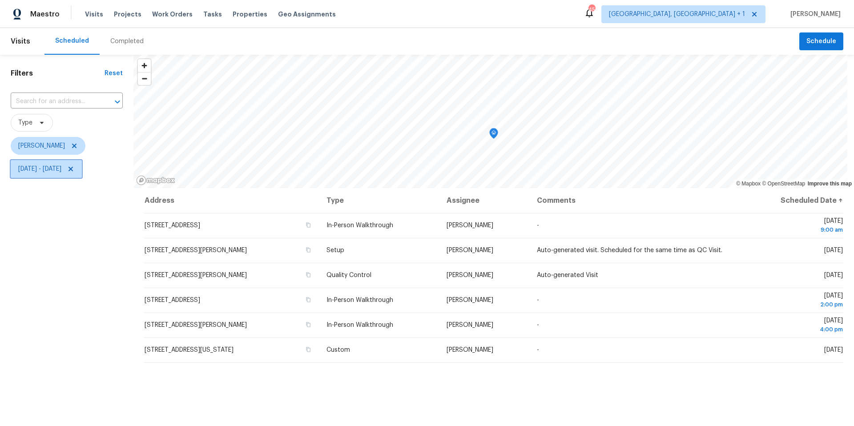
click at [44, 172] on span "Mon, Sep 15 - Mon, Sep 15" at bounding box center [39, 169] width 43 height 9
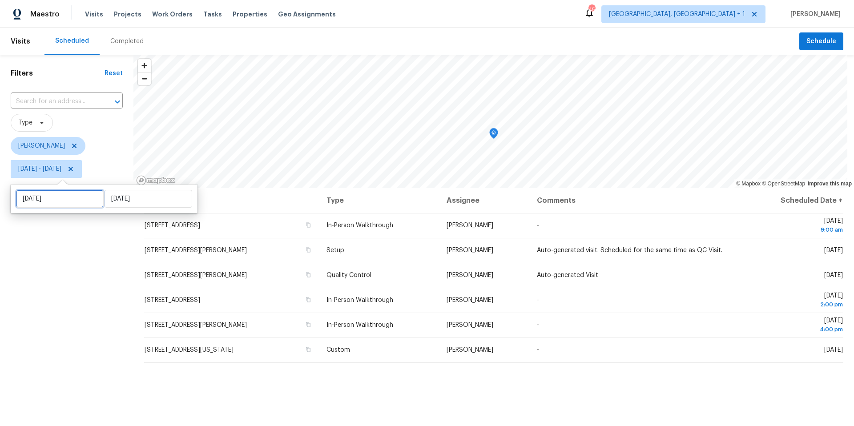
click at [51, 192] on input "[DATE]" at bounding box center [60, 199] width 88 height 18
select select "8"
select select "2025"
select select "9"
select select "2025"
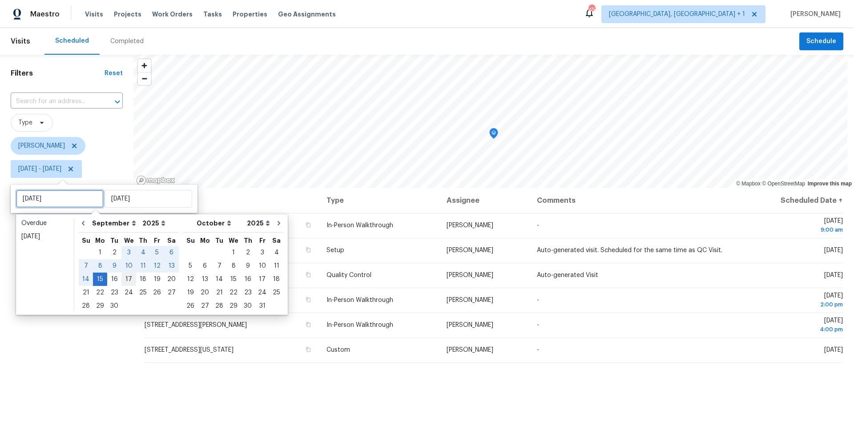
type input "[DATE]"
click at [124, 277] on div "17" at bounding box center [128, 279] width 15 height 12
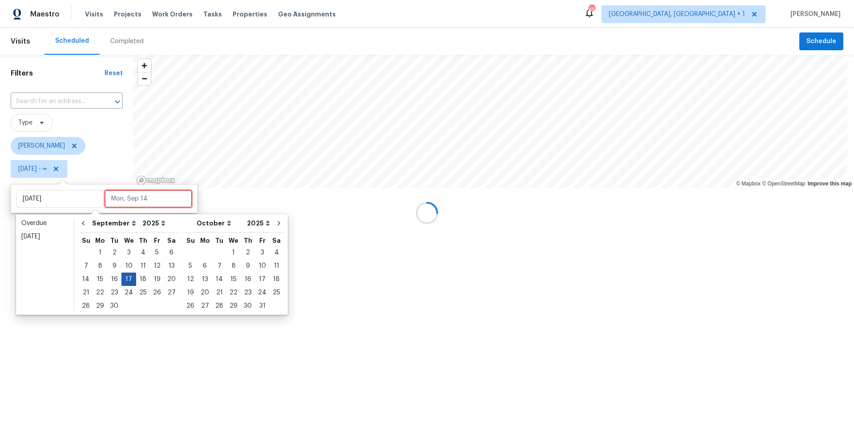
type input "[DATE]"
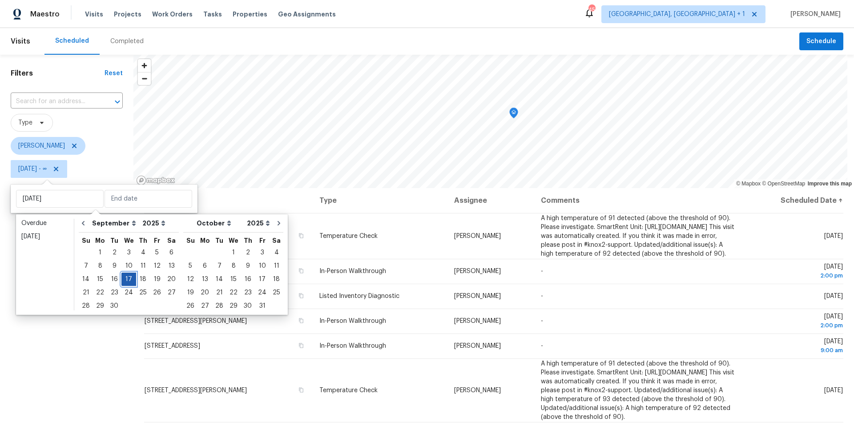
click at [125, 278] on div "17" at bounding box center [128, 279] width 15 height 12
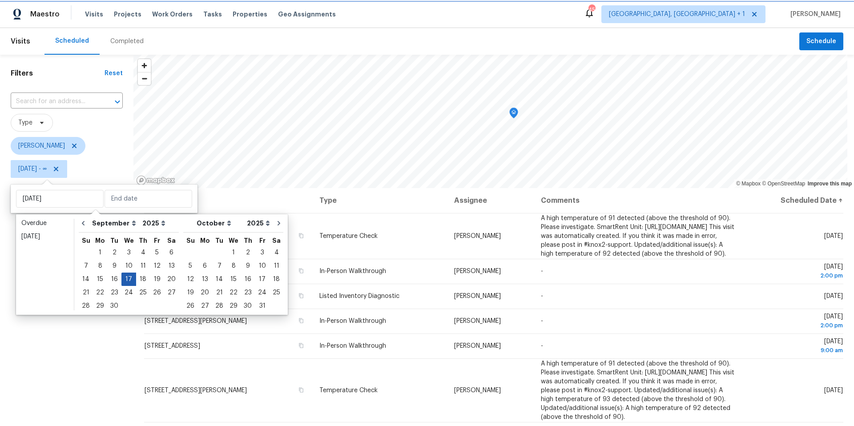
type input "[DATE]"
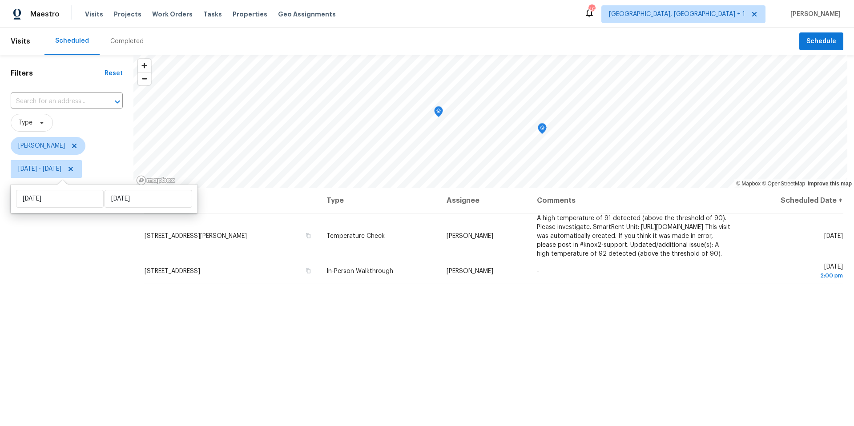
click at [105, 287] on div "Filters Reset ​ Type Nelson Figueroa Wed, Sep 17 - Wed, Sep 17" at bounding box center [66, 292] width 133 height 474
click at [39, 173] on span "Wed, Sep 17 - Wed, Sep 17" at bounding box center [39, 169] width 43 height 9
click at [69, 202] on input "[DATE]" at bounding box center [60, 199] width 88 height 18
select select "8"
select select "2025"
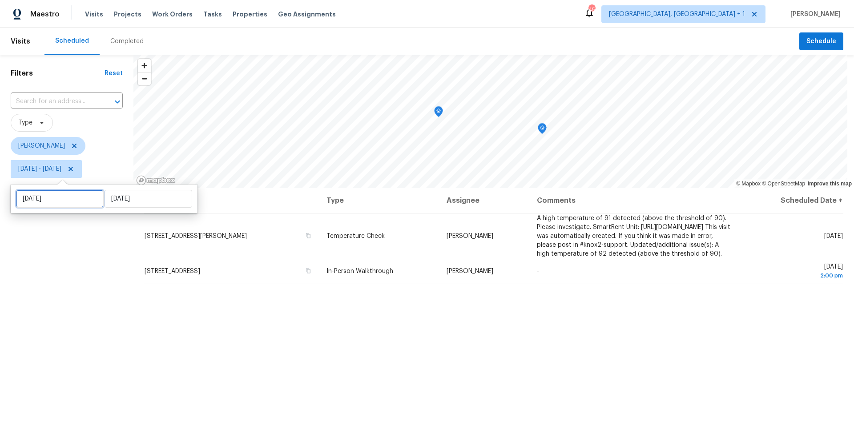
select select "9"
select select "2025"
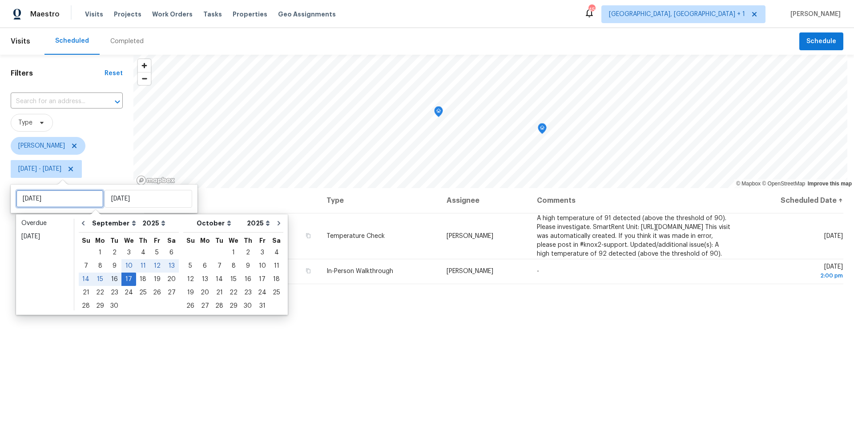
type input "[DATE]"
click at [136, 281] on div "18" at bounding box center [143, 279] width 14 height 12
type input "[DATE]"
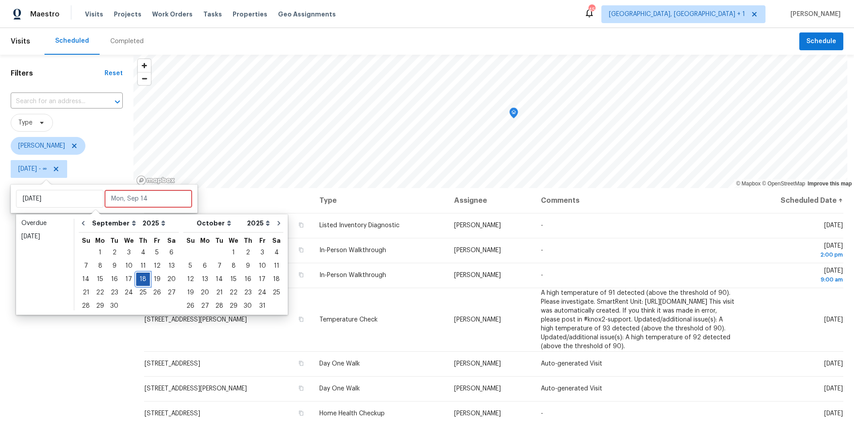
click at [138, 280] on div "18" at bounding box center [143, 279] width 14 height 12
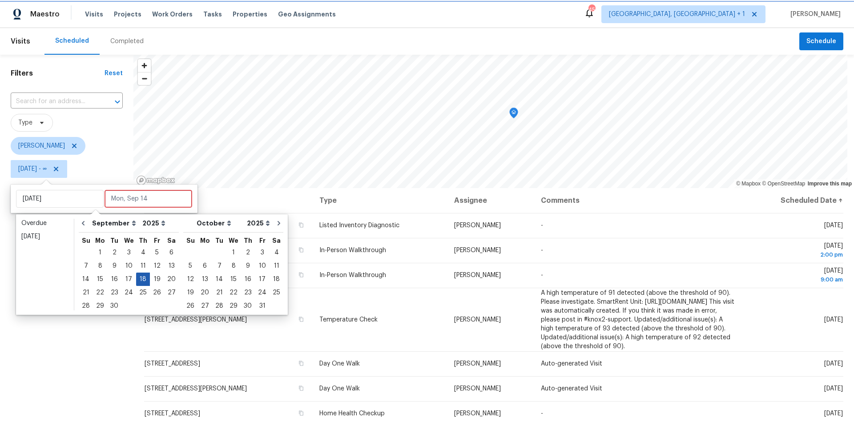
type input "[DATE]"
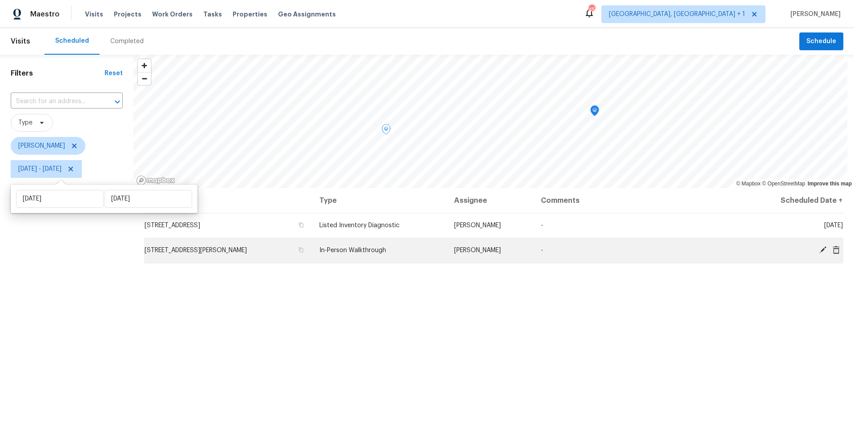
click at [171, 254] on td "[STREET_ADDRESS][PERSON_NAME]" at bounding box center [228, 250] width 168 height 25
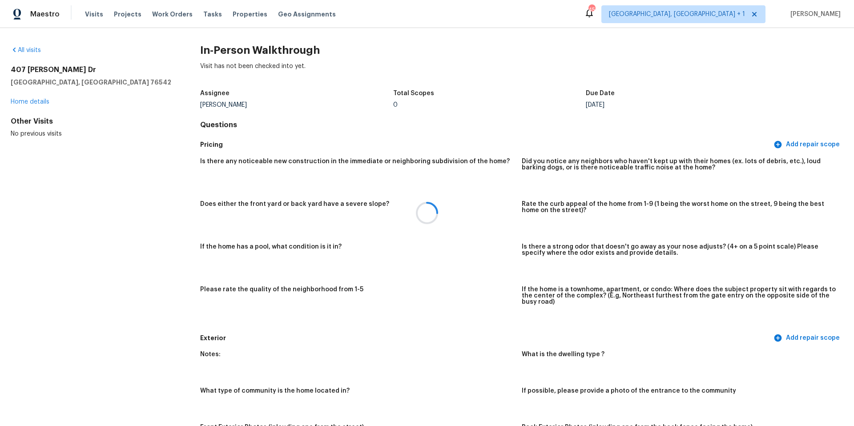
click at [34, 101] on div at bounding box center [427, 213] width 854 height 426
click at [37, 101] on link "Home details" at bounding box center [30, 102] width 39 height 6
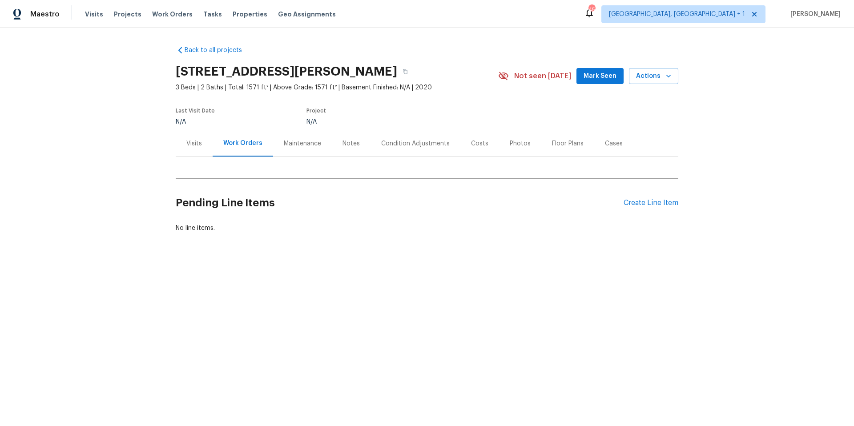
click at [190, 142] on div "Visits" at bounding box center [194, 143] width 16 height 9
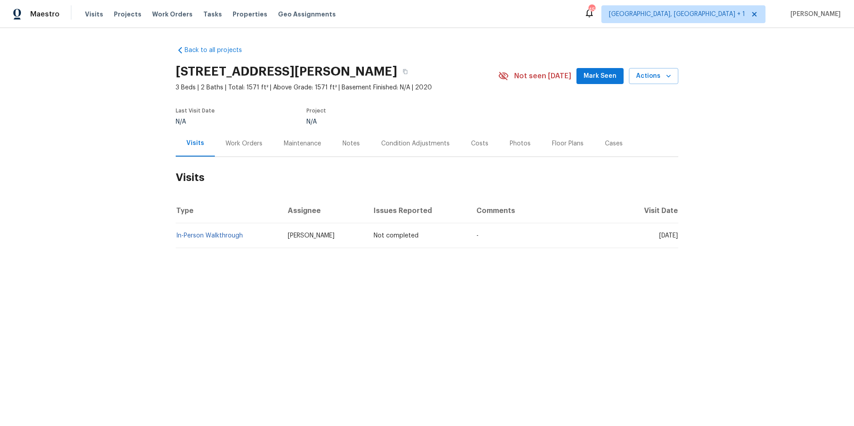
click at [429, 144] on div "Condition Adjustments" at bounding box center [415, 143] width 69 height 9
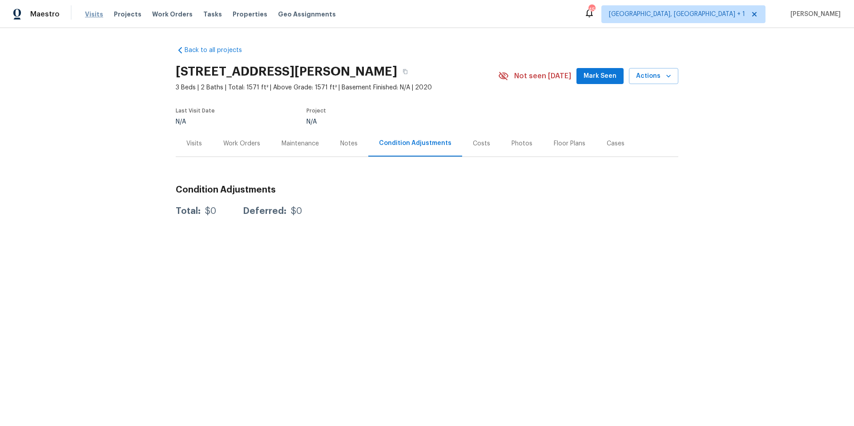
click at [91, 16] on span "Visits" at bounding box center [94, 14] width 18 height 9
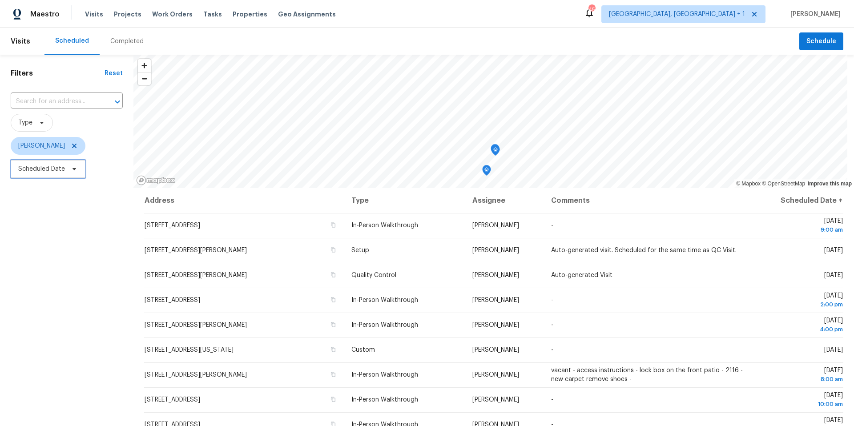
click at [50, 174] on span "Scheduled Date" at bounding box center [48, 169] width 75 height 18
click at [64, 204] on input "text" at bounding box center [60, 199] width 88 height 18
select select "8"
select select "2025"
select select "9"
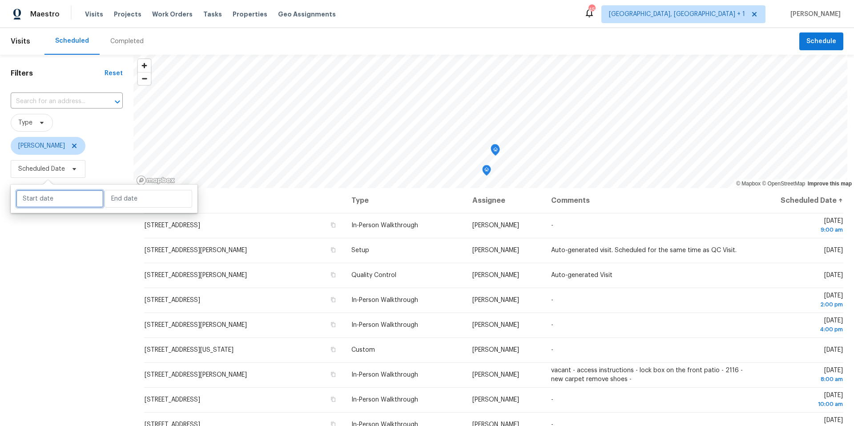
select select "2025"
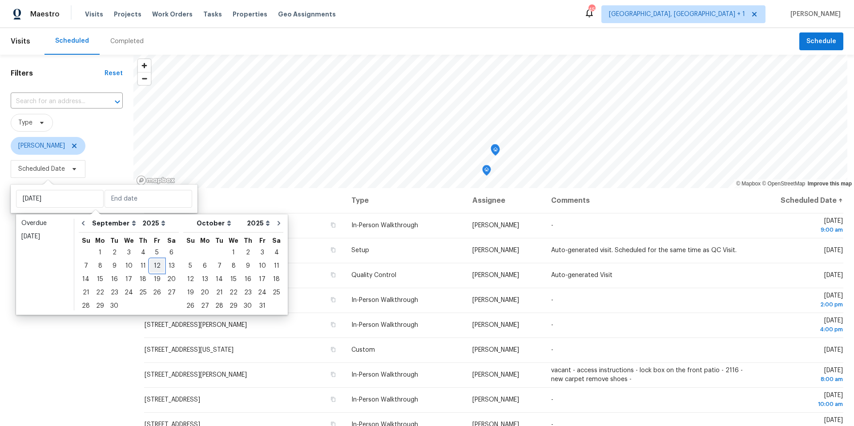
click at [150, 266] on div "12" at bounding box center [157, 266] width 14 height 12
type input "[DATE]"
click at [150, 266] on div "12" at bounding box center [157, 266] width 14 height 12
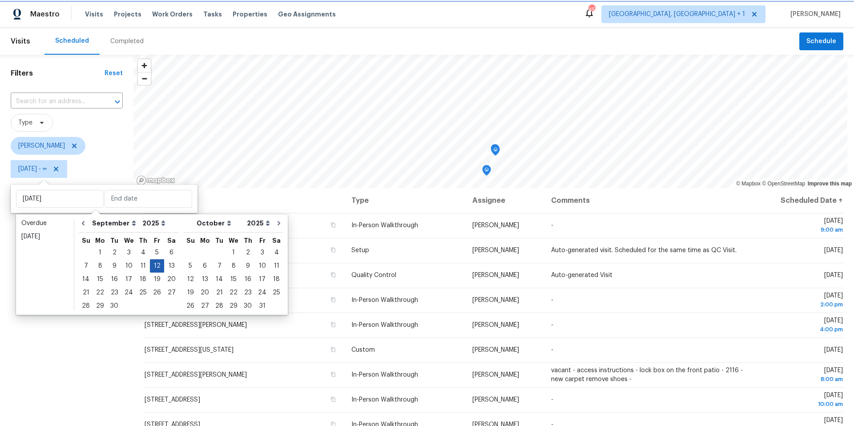
type input "[DATE]"
